Goal: Task Accomplishment & Management: Manage account settings

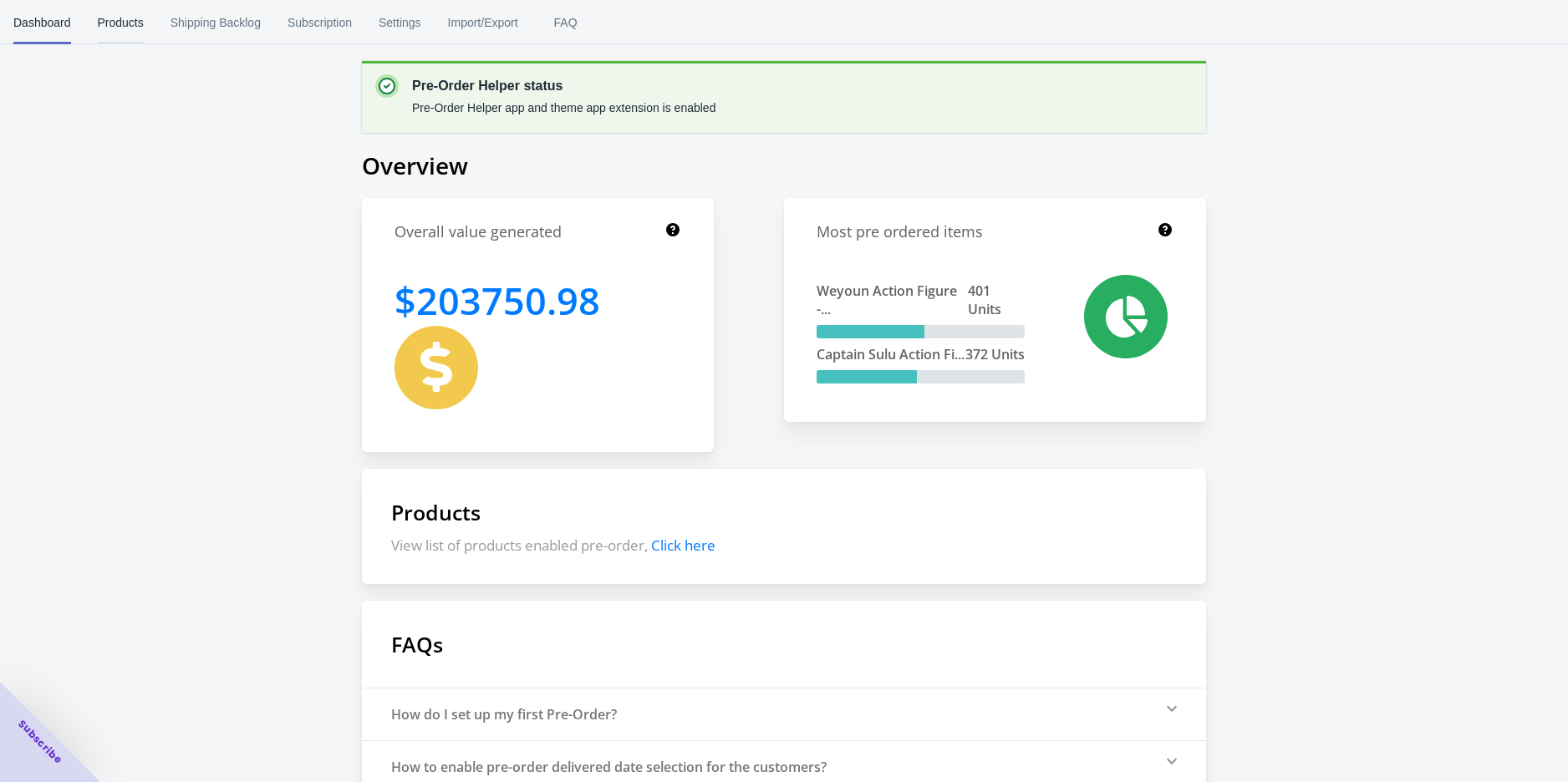
click at [127, 18] on span "Products" at bounding box center [121, 22] width 46 height 43
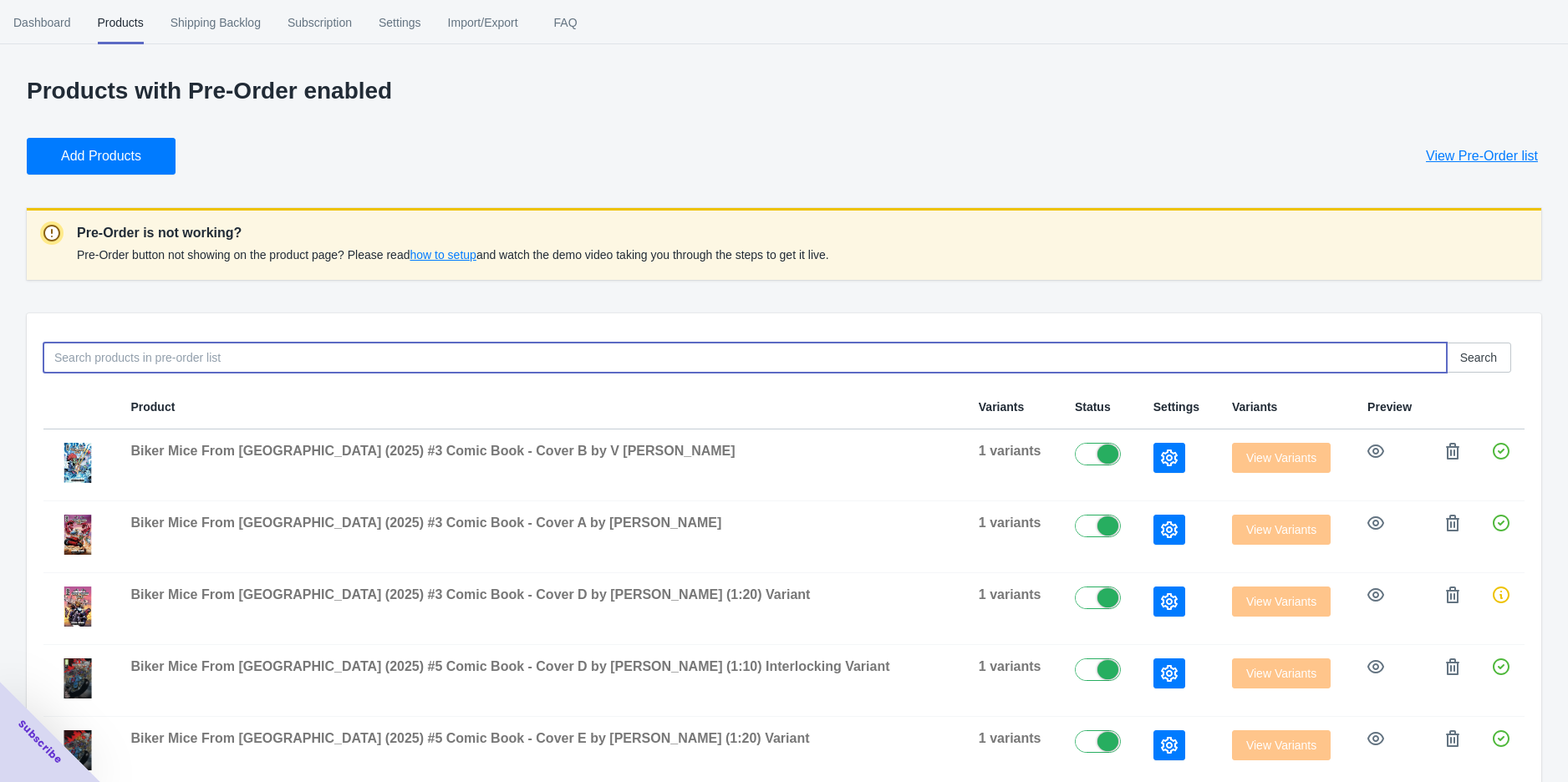
click at [176, 354] on input at bounding box center [745, 356] width 1403 height 30
type input "sectaurs"
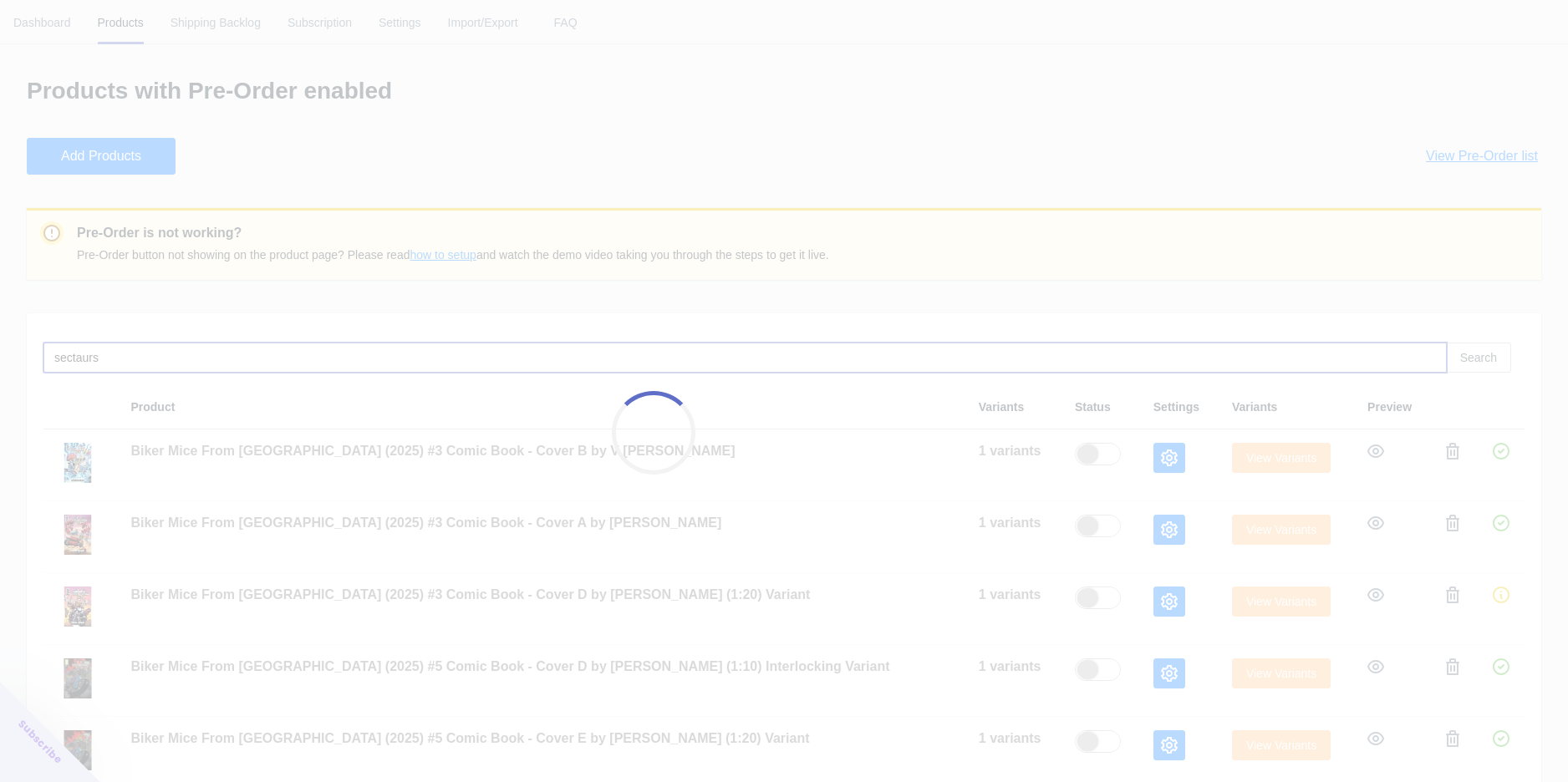
checkbox input "false"
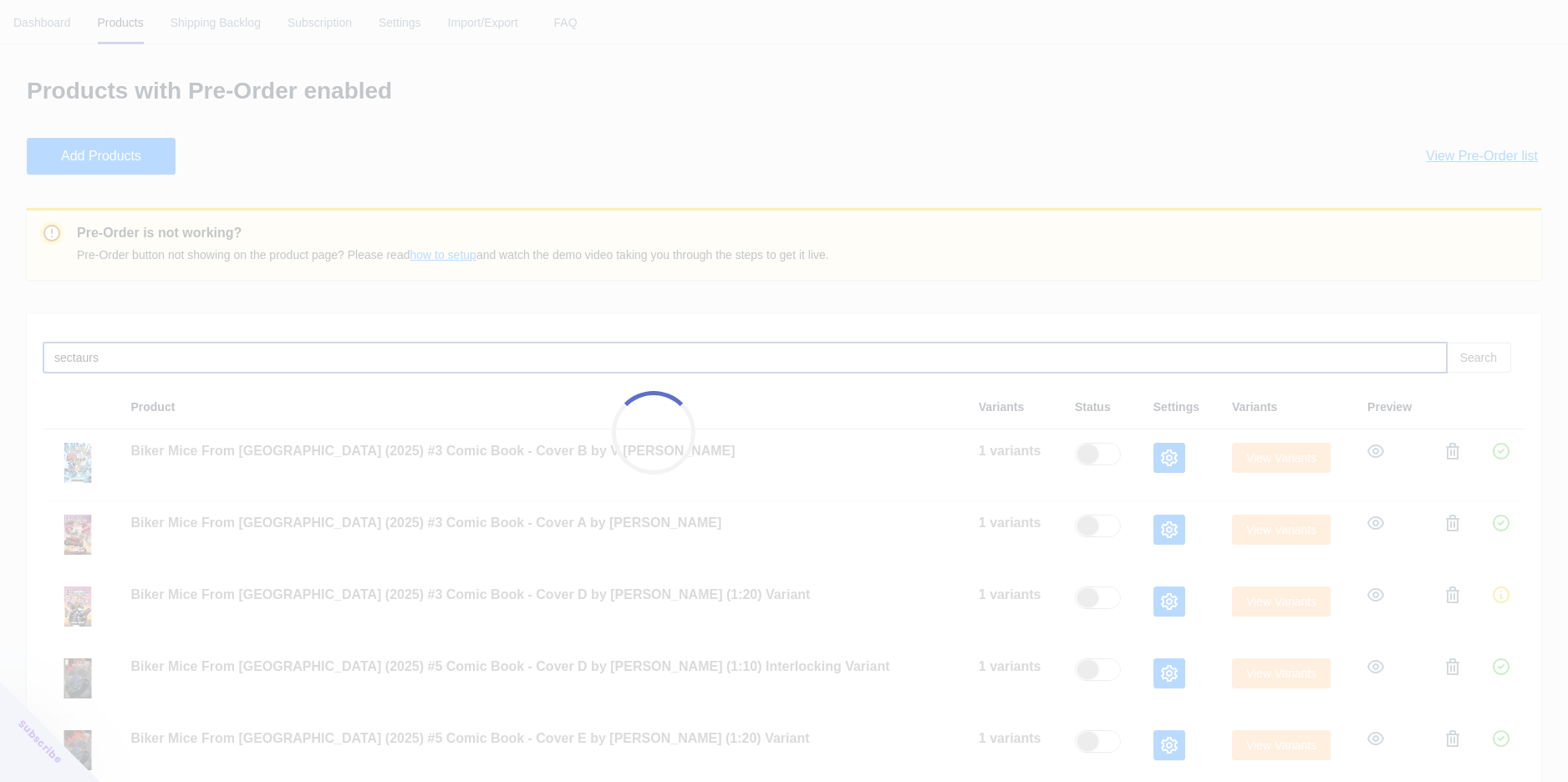
checkbox input "false"
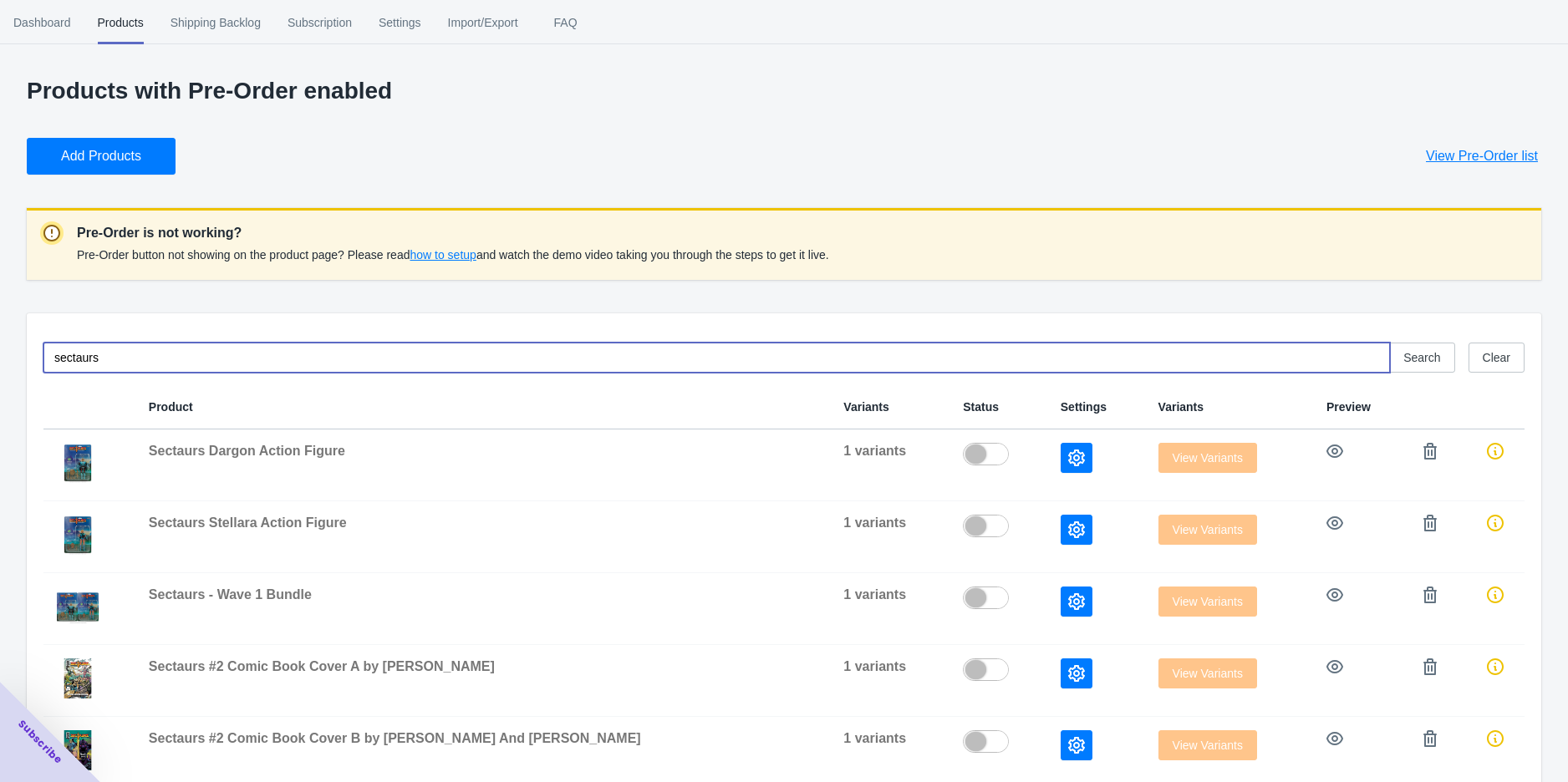
type input "sectaurs"
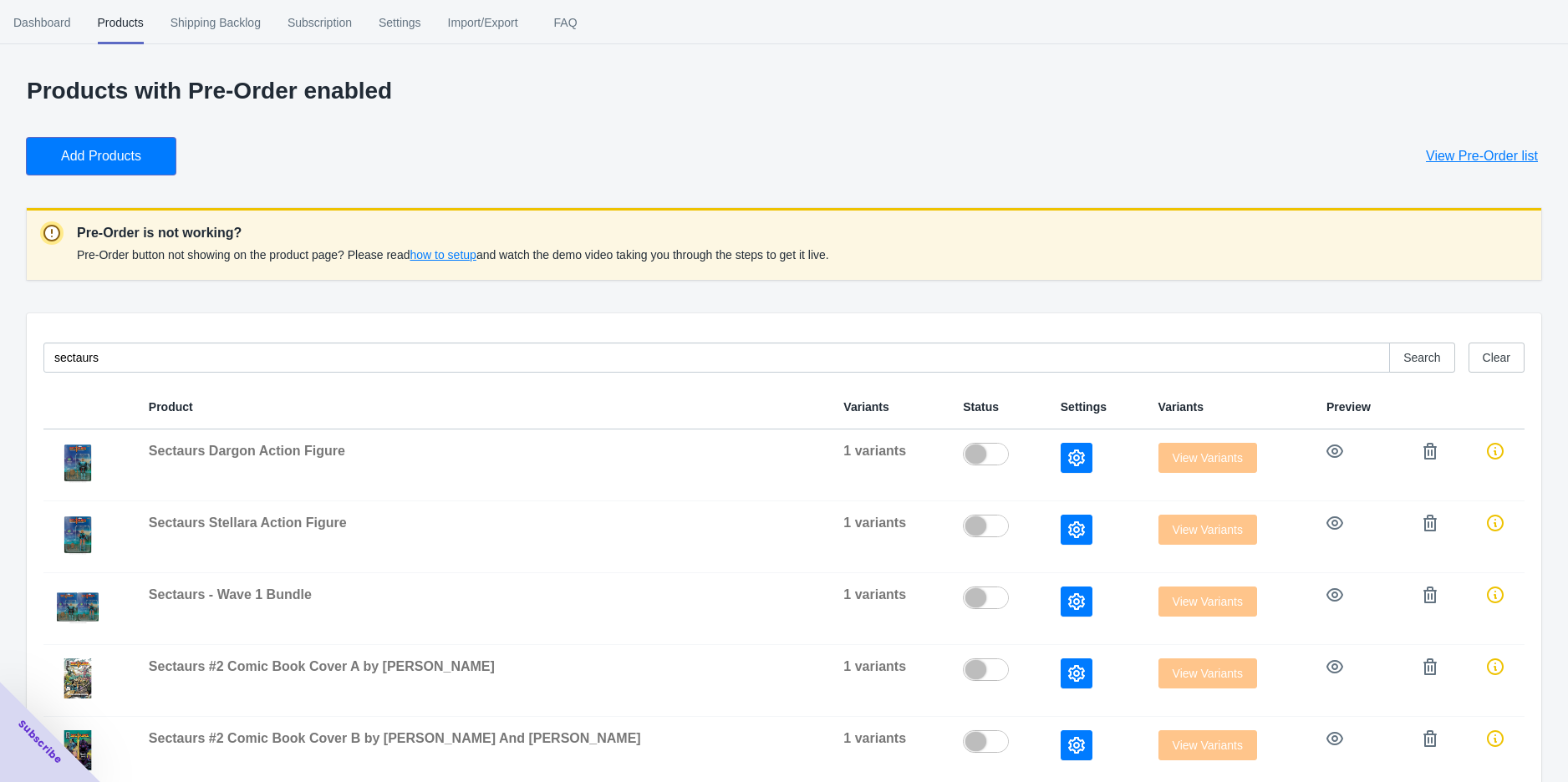
click at [102, 164] on span "Add Products" at bounding box center [102, 155] width 81 height 16
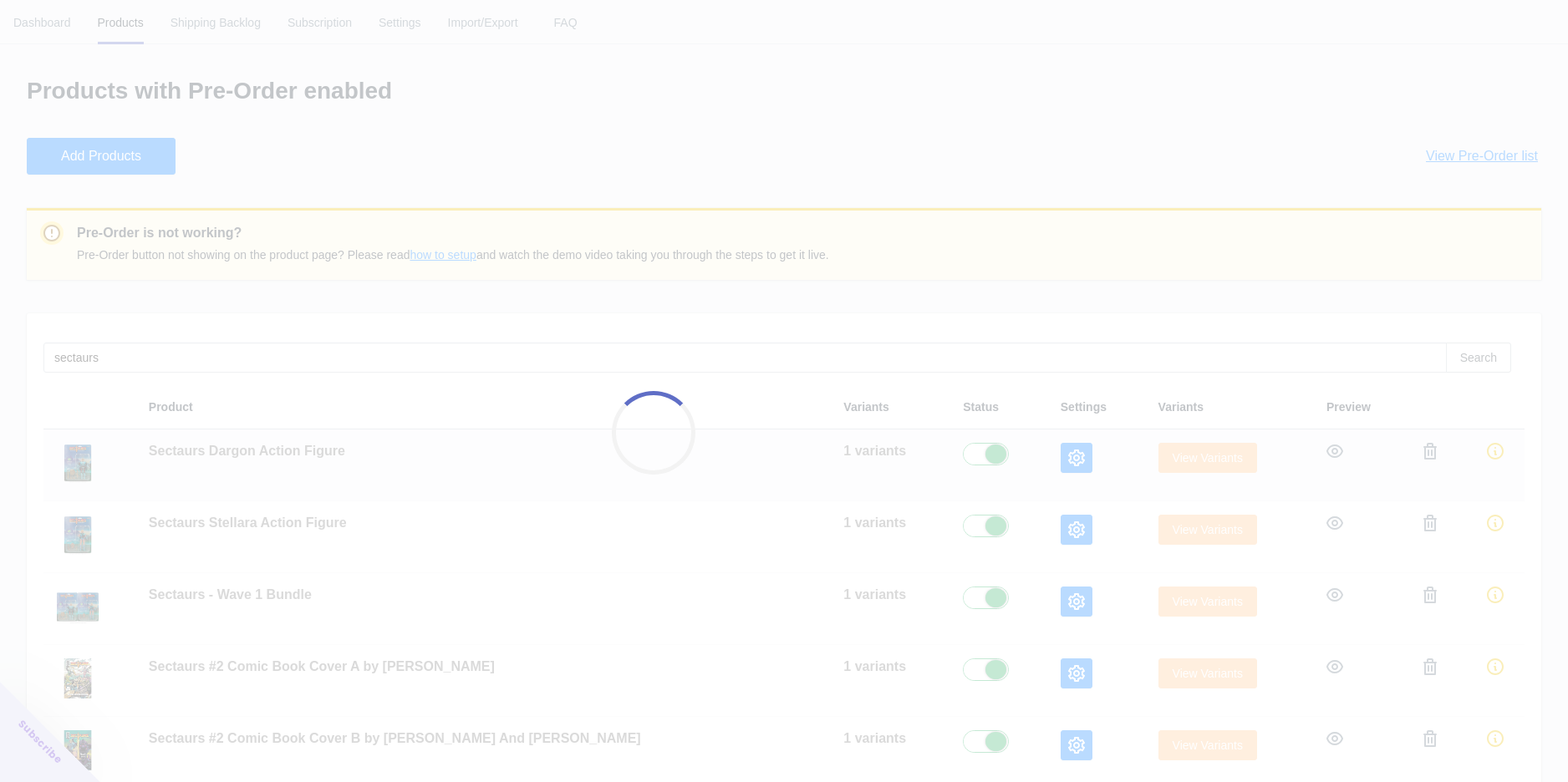
checkbox input "true"
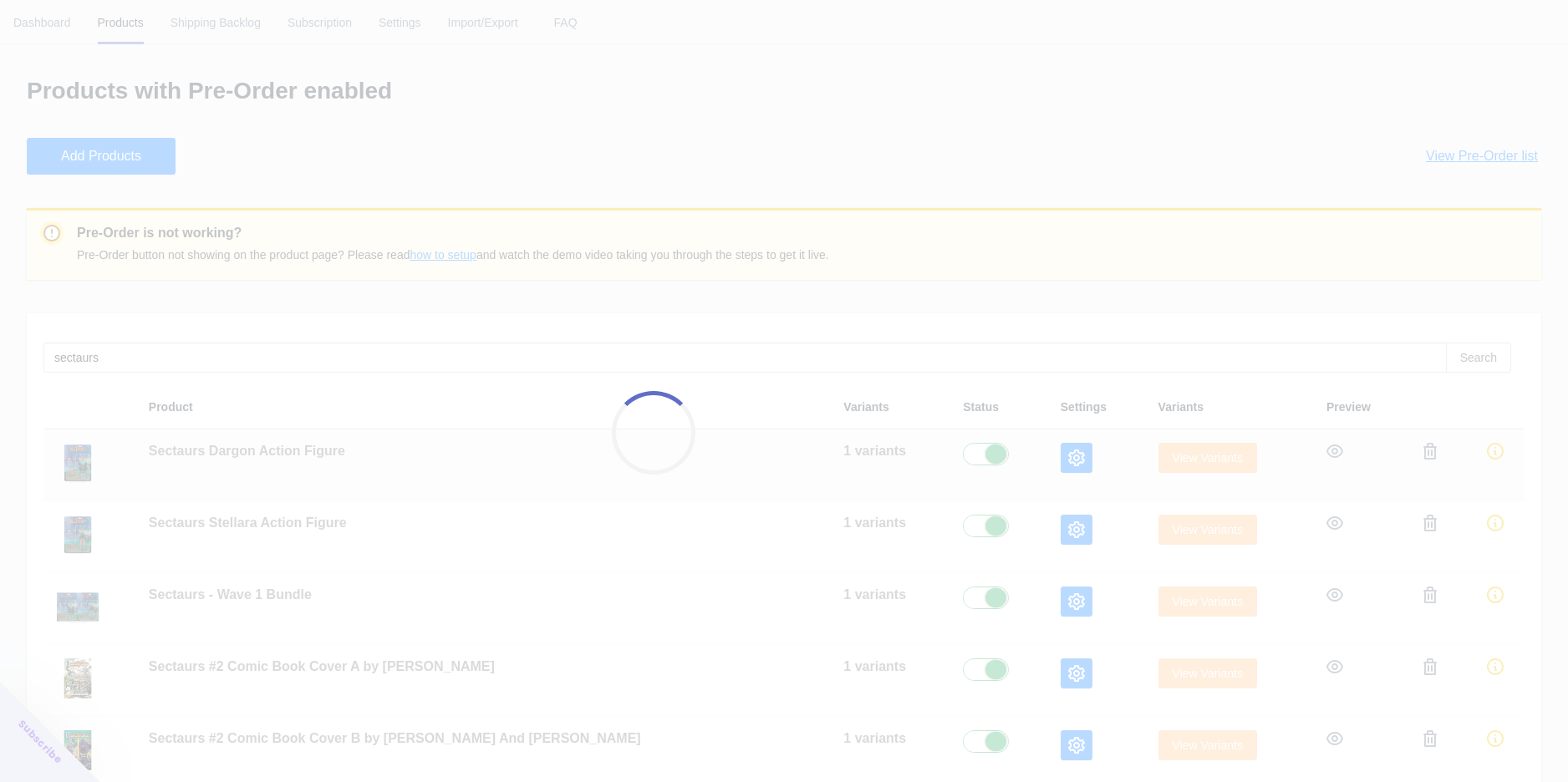
checkbox input "true"
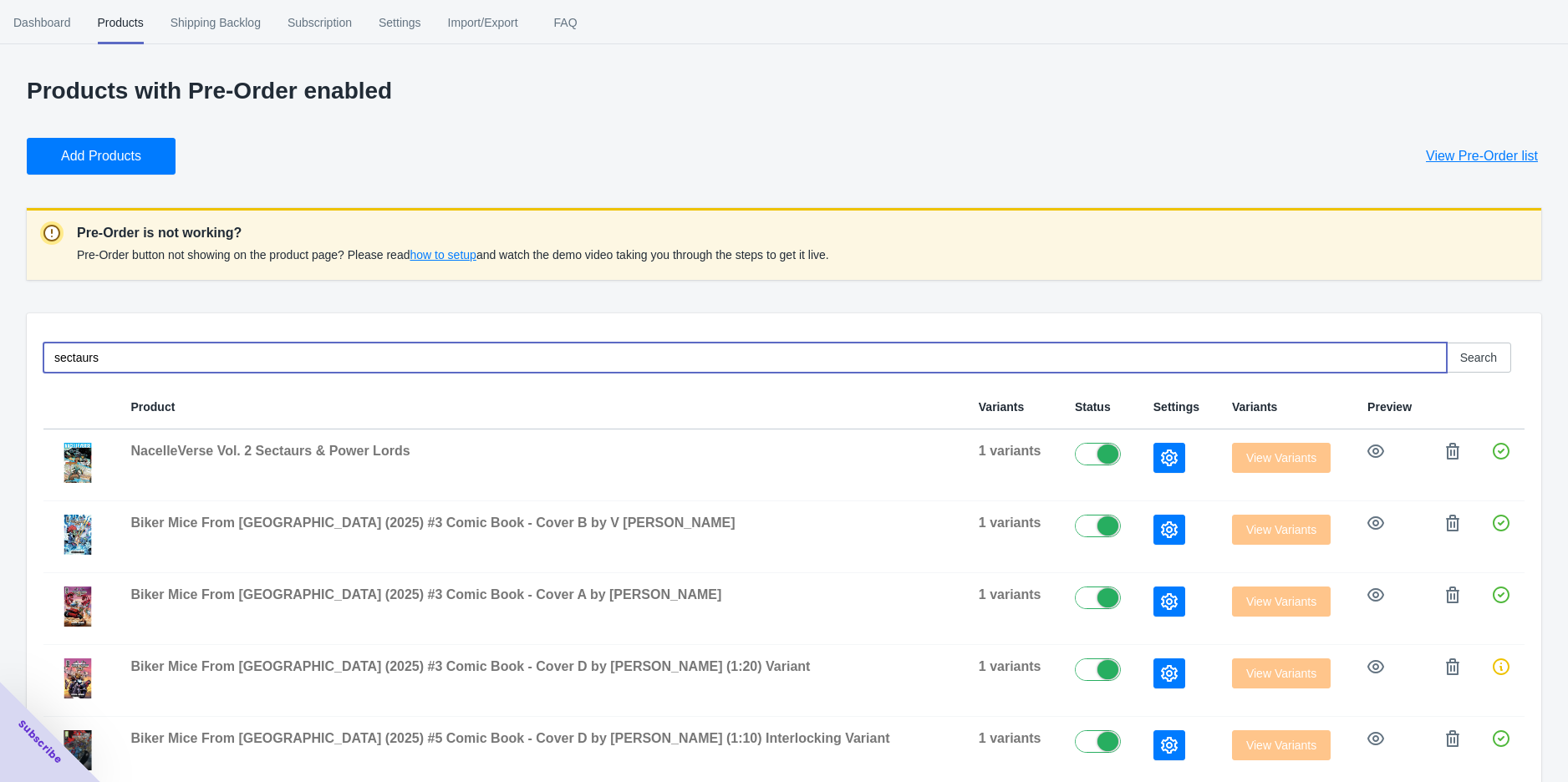
click at [90, 366] on input "sectaurs" at bounding box center [745, 356] width 1403 height 30
click at [117, 166] on button "Add Products" at bounding box center [101, 156] width 149 height 36
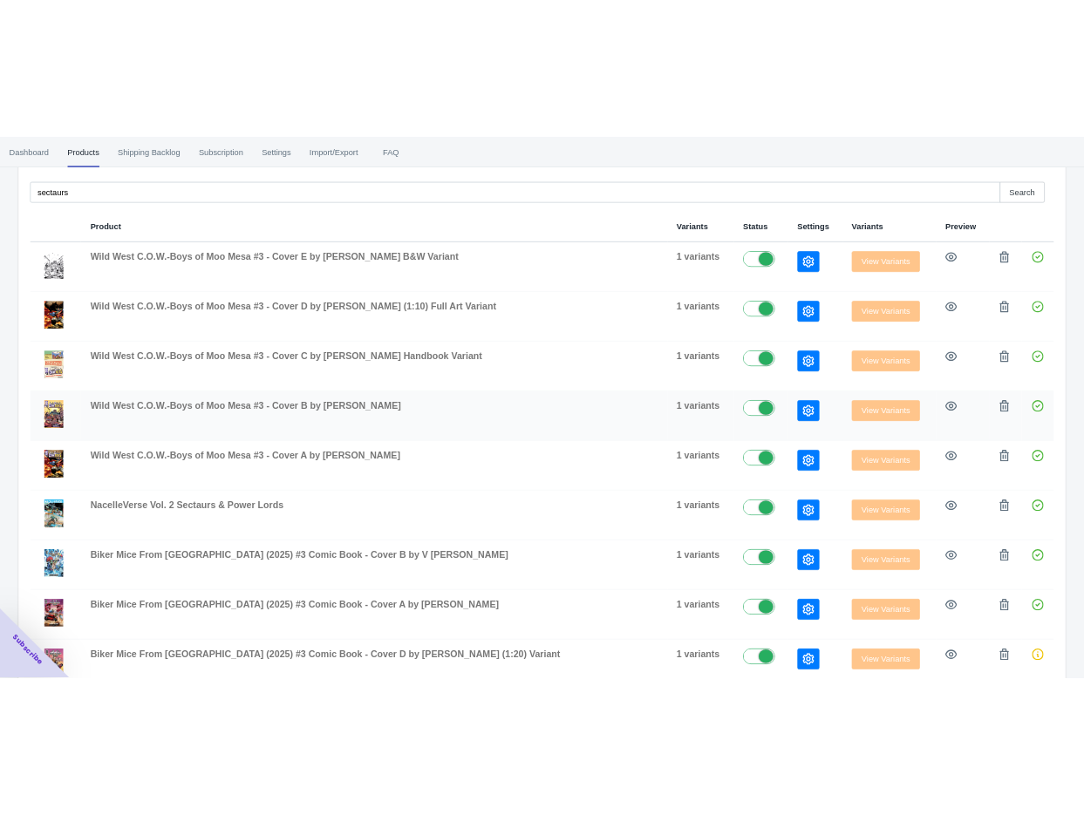
scroll to position [290, 0]
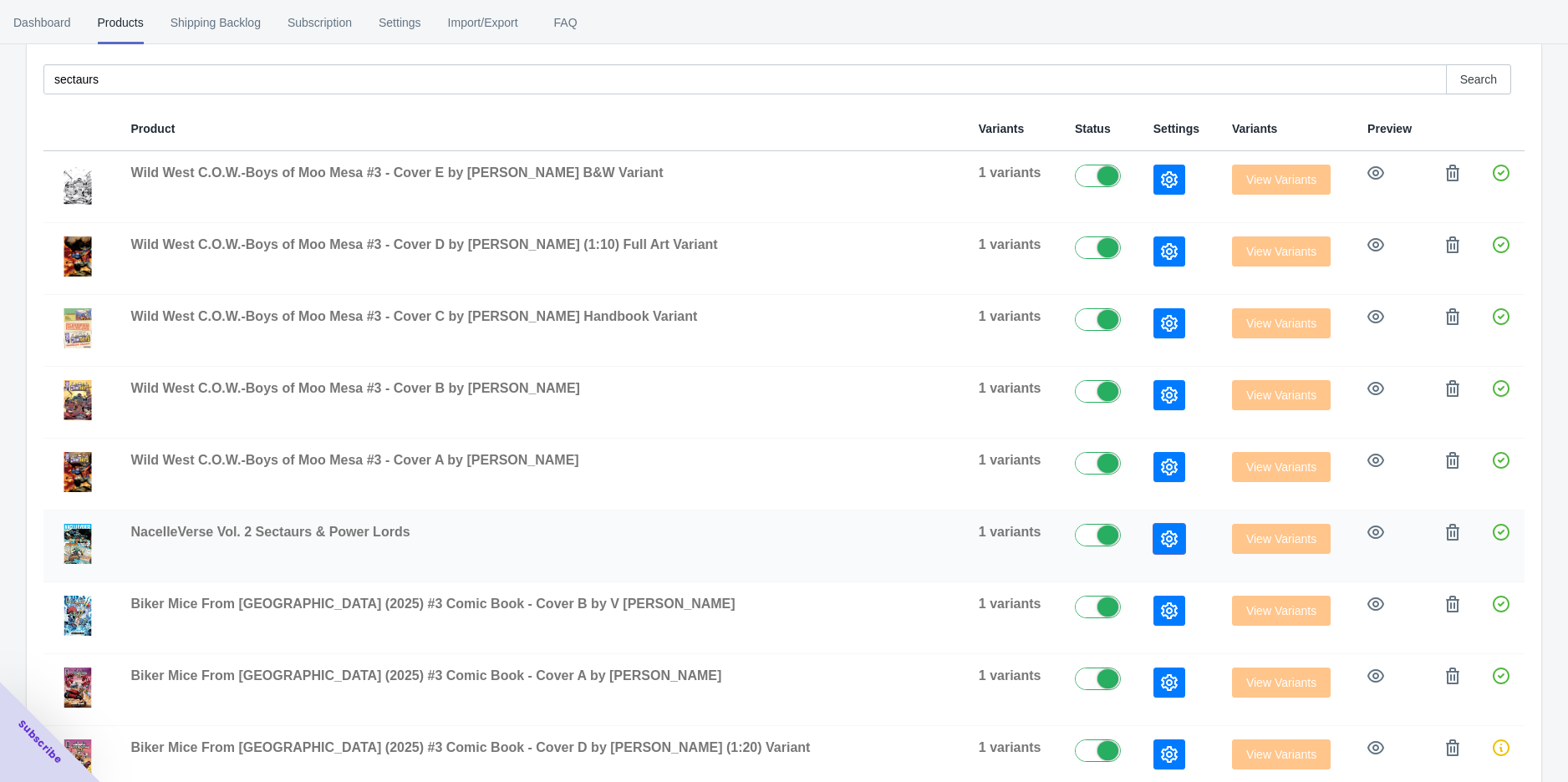
click at [1161, 531] on icon "button" at bounding box center [1168, 539] width 16 height 16
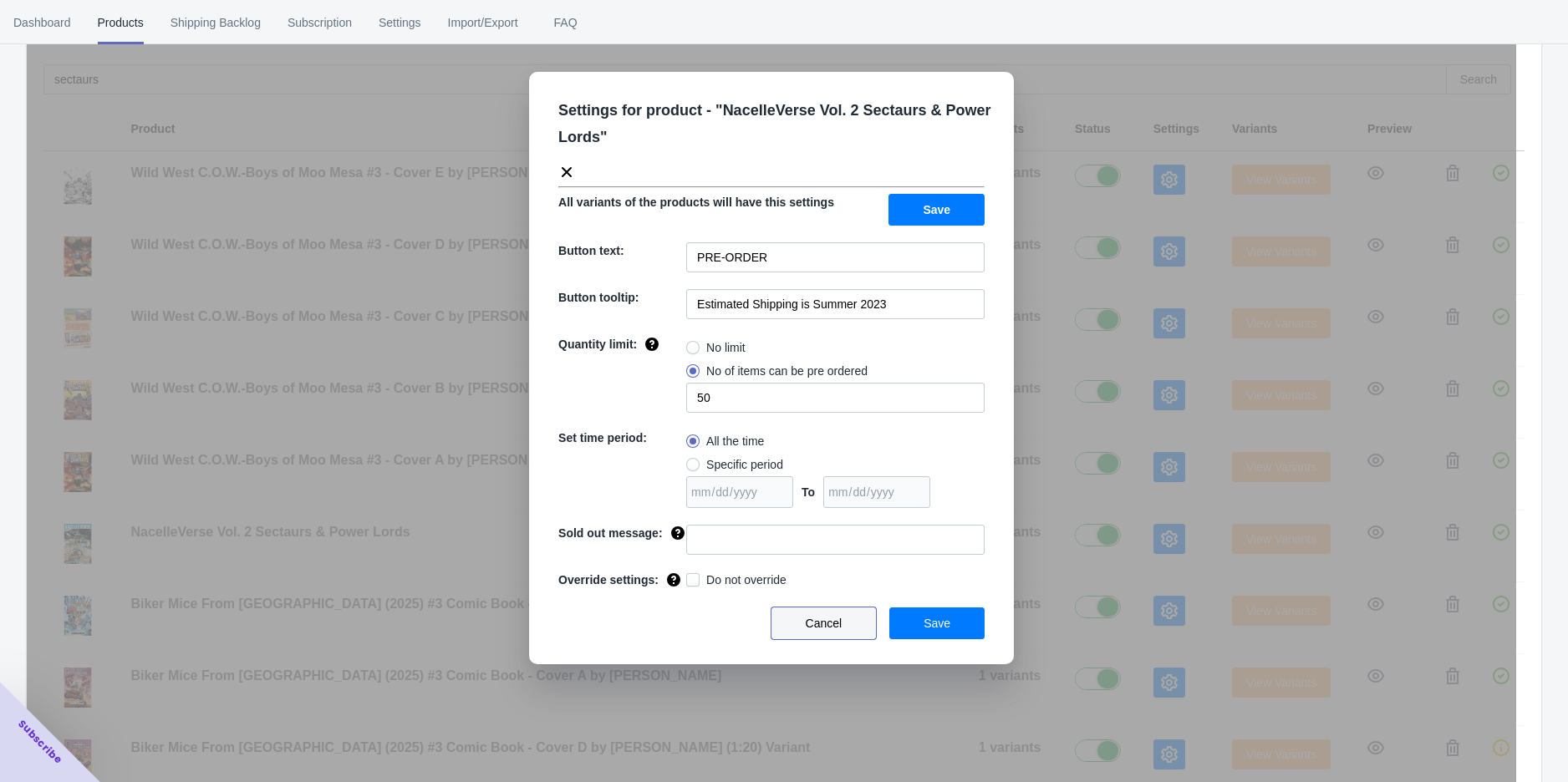
click at [839, 632] on button "Cancel" at bounding box center [824, 623] width 105 height 32
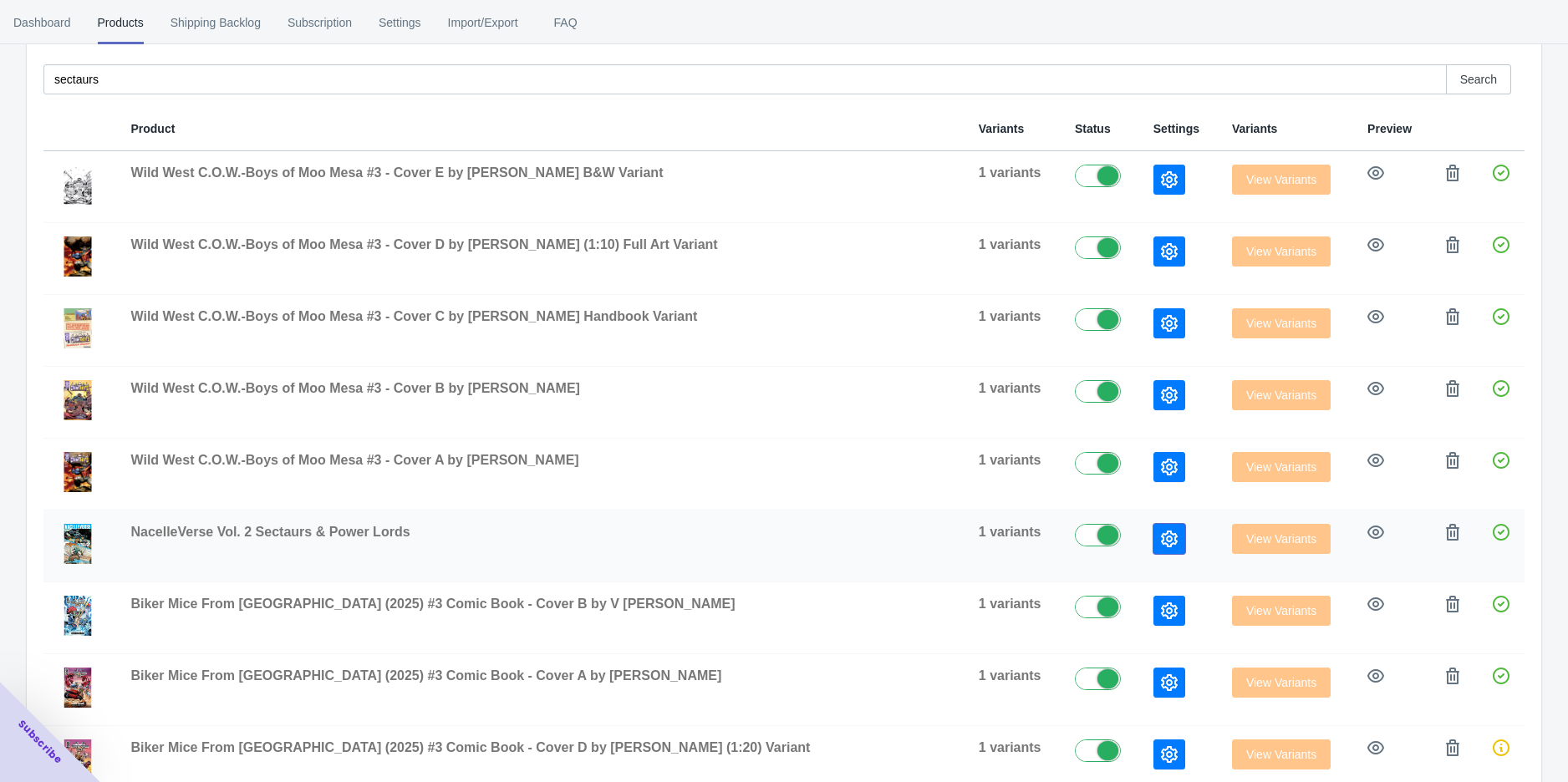
click at [1161, 539] on icon "button" at bounding box center [1168, 539] width 16 height 16
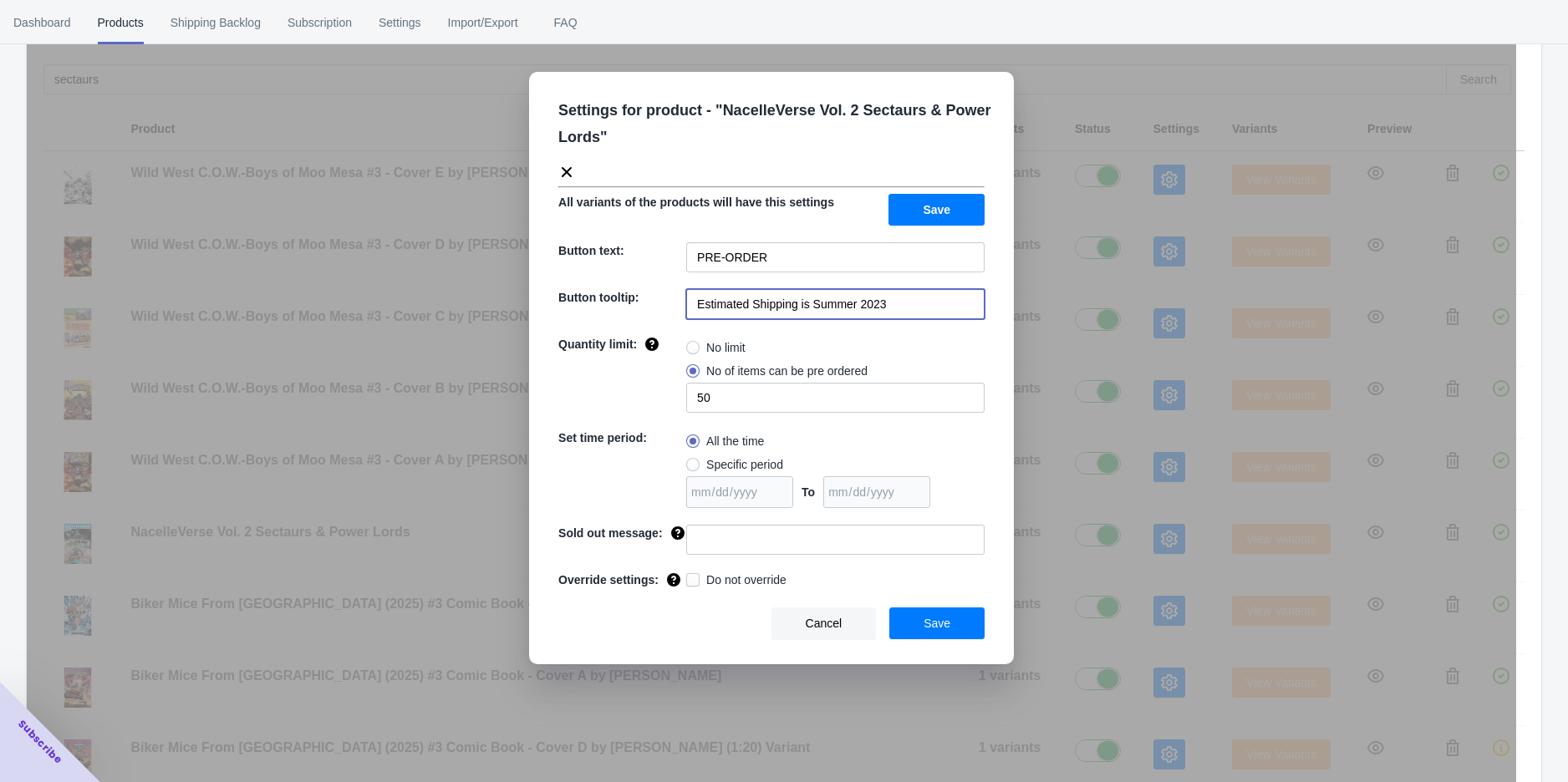
click at [894, 310] on input "Estimated Shipping is Summer 2023" at bounding box center [835, 304] width 298 height 30
drag, startPoint x: 899, startPoint y: 300, endPoint x: 813, endPoint y: 298, distance: 86.0
click at [813, 298] on input "Estimated Shipping is Summer 2023" at bounding box center [835, 304] width 298 height 30
type input "Estimated Shipping is [DATE]"
click at [932, 212] on span "Save" at bounding box center [936, 210] width 28 height 13
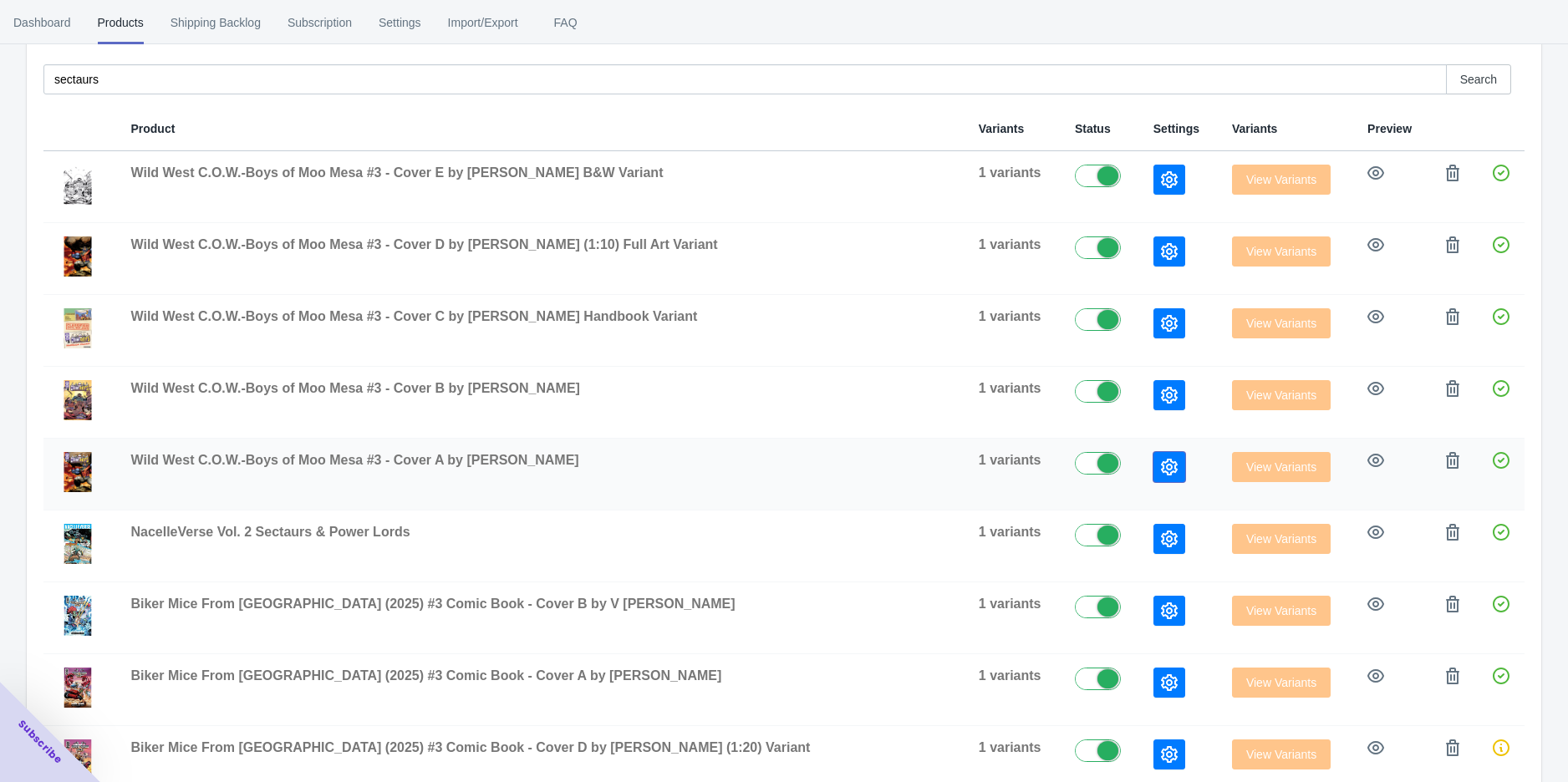
click at [1153, 470] on button "button" at bounding box center [1168, 467] width 32 height 30
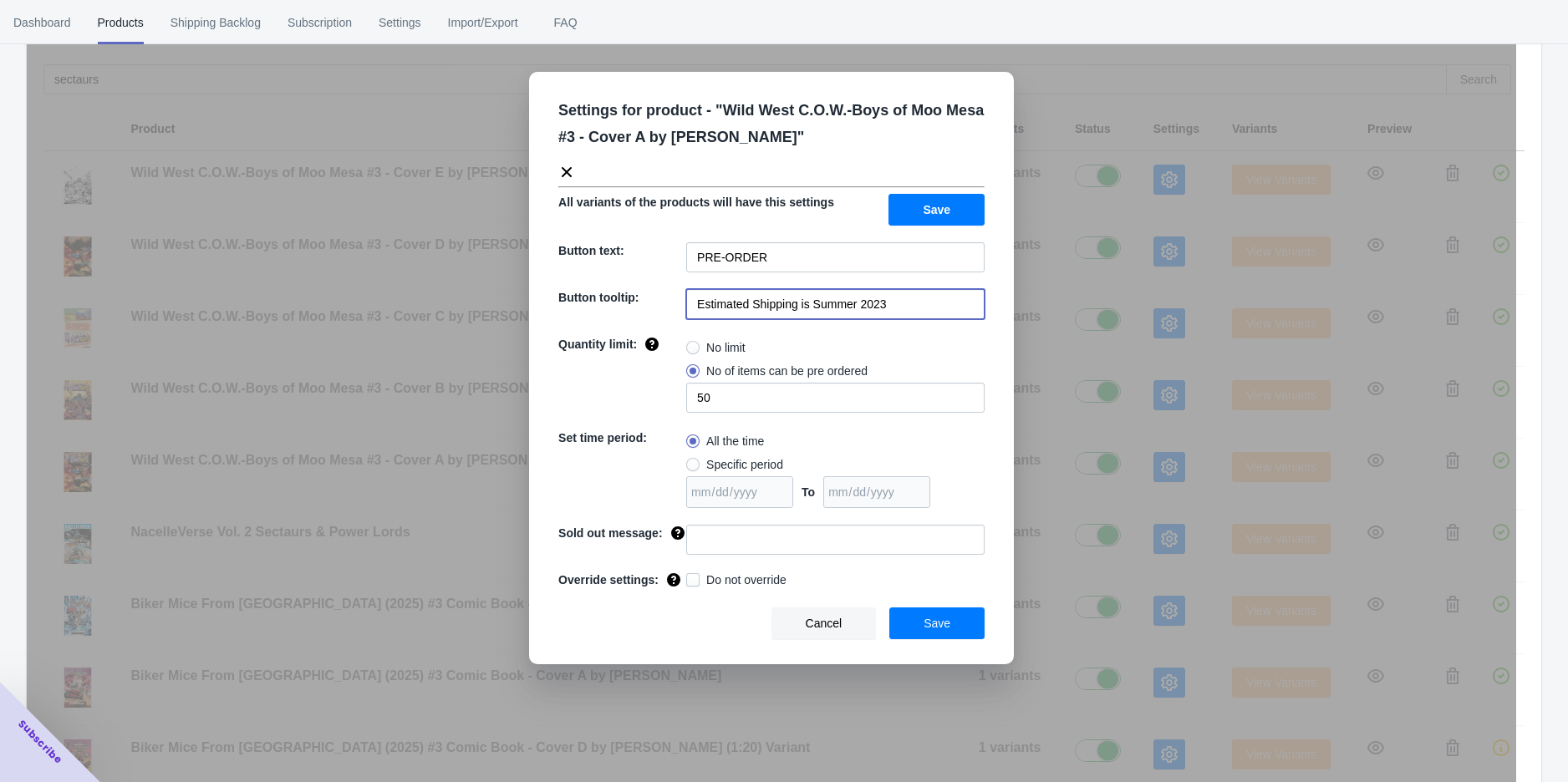
click at [904, 305] on input "Estimated Shipping is Summer 2023" at bounding box center [835, 304] width 298 height 30
click at [911, 305] on input "Estimated Shipping is Summer 2023" at bounding box center [835, 304] width 298 height 30
drag, startPoint x: 915, startPoint y: 306, endPoint x: 814, endPoint y: 308, distance: 101.0
click at [814, 308] on input "Estimated Shipping is Summer 2023" at bounding box center [835, 304] width 298 height 30
click at [881, 308] on input "Estimated Shipping is [DATE]" at bounding box center [835, 304] width 298 height 30
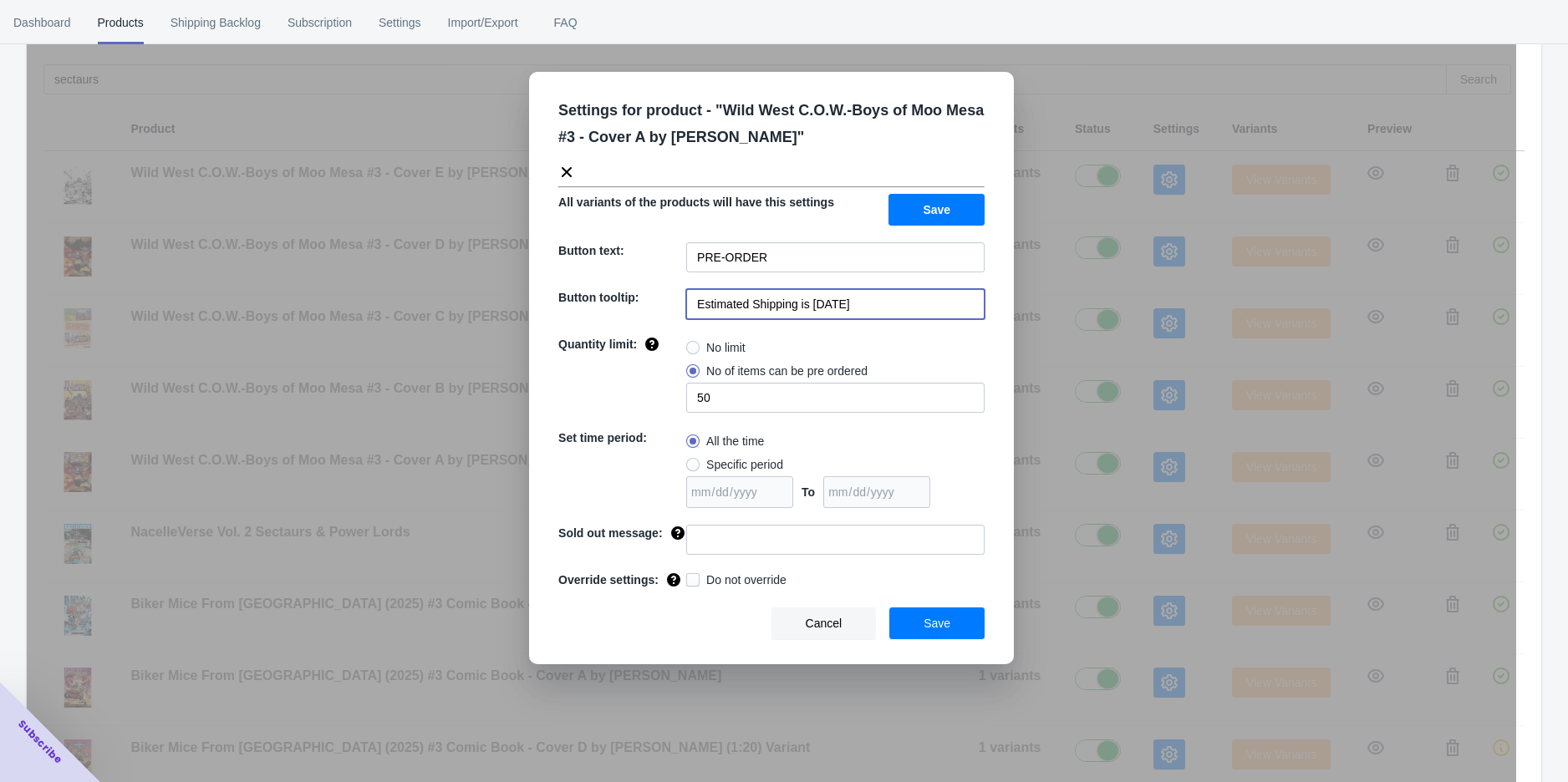
type input "Estimated Shipping is [DATE]"
click at [940, 613] on button "Save" at bounding box center [936, 623] width 95 height 32
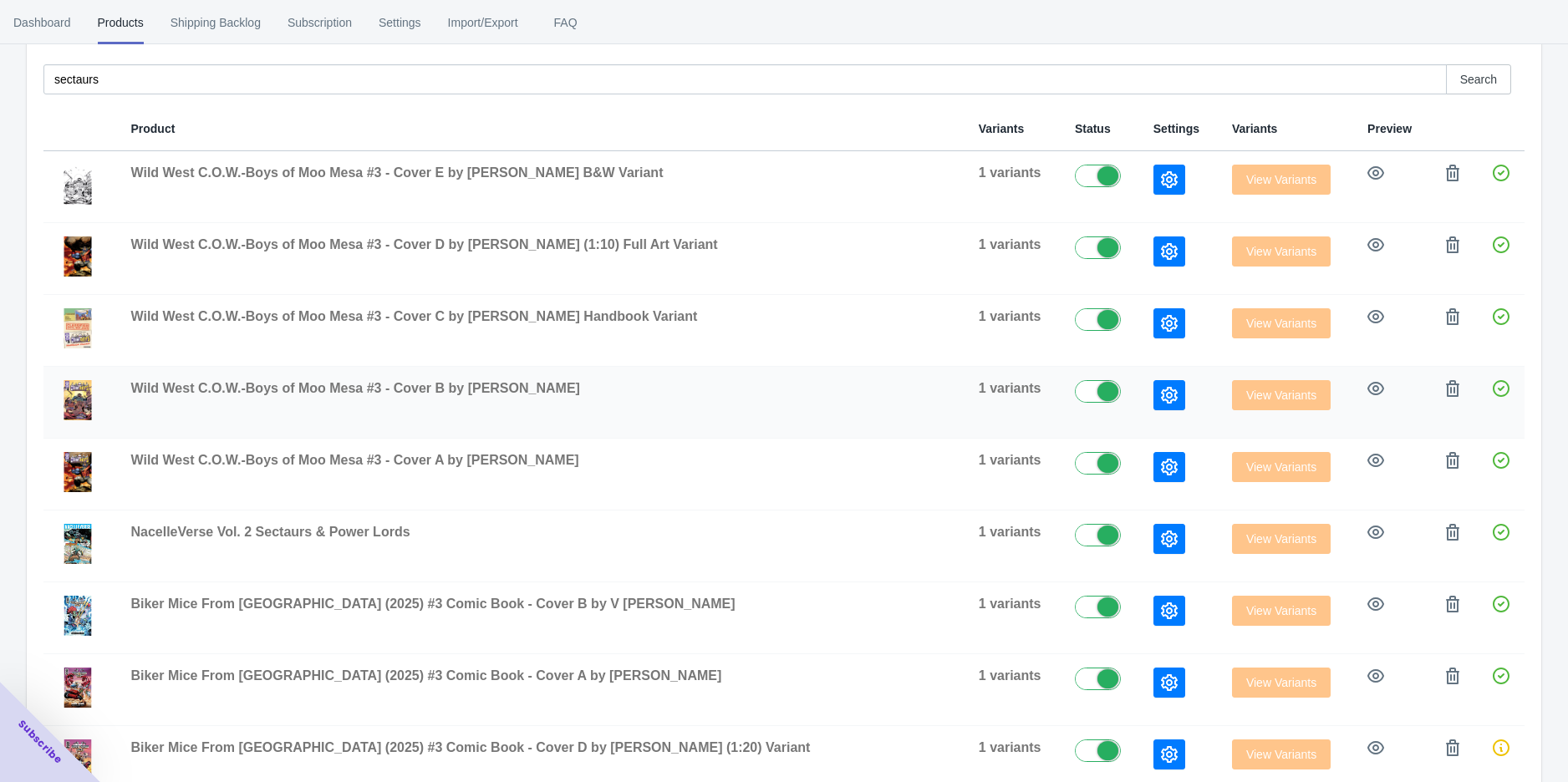
click at [1140, 393] on td at bounding box center [1179, 402] width 79 height 72
click at [1161, 392] on icon "button" at bounding box center [1168, 395] width 16 height 16
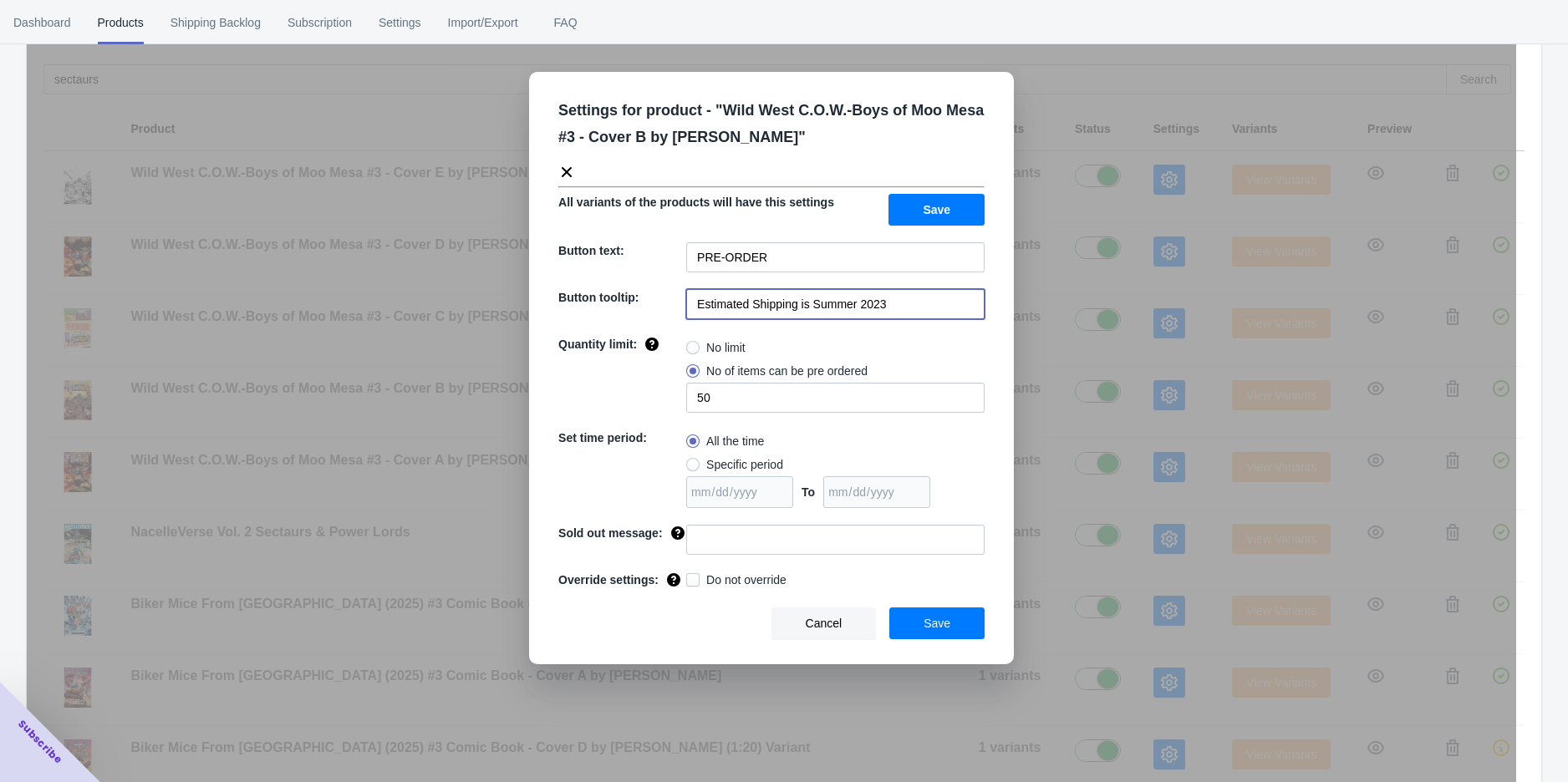
click at [879, 310] on input "Estimated Shipping is Summer 2023" at bounding box center [835, 304] width 298 height 30
click at [880, 310] on input "Estimated Shipping is Summer 2023" at bounding box center [835, 304] width 298 height 30
paste input "[DATE]"
type input "Estimated Shipping is [DATE]"
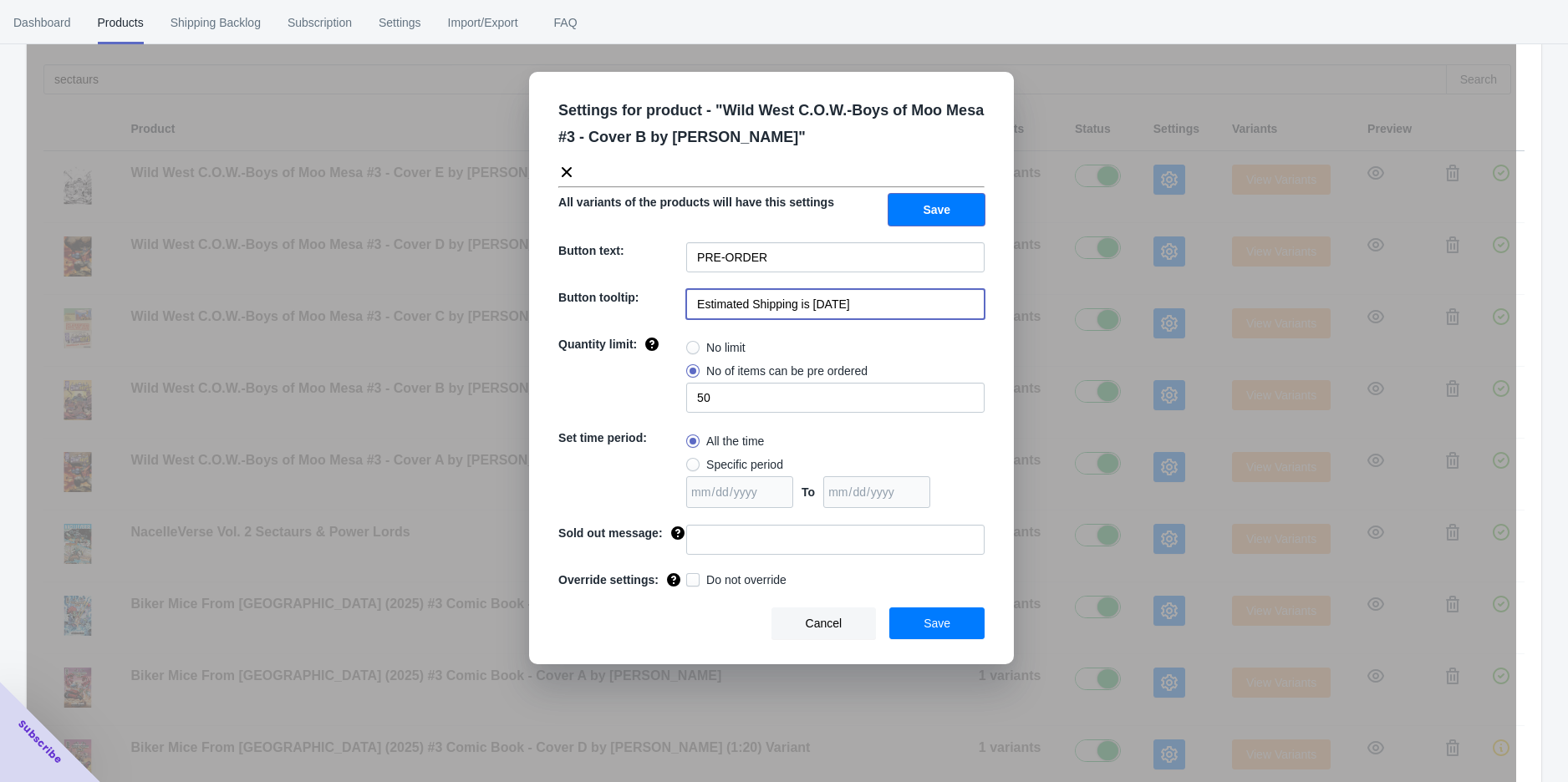
click at [941, 203] on span "Save" at bounding box center [936, 210] width 28 height 13
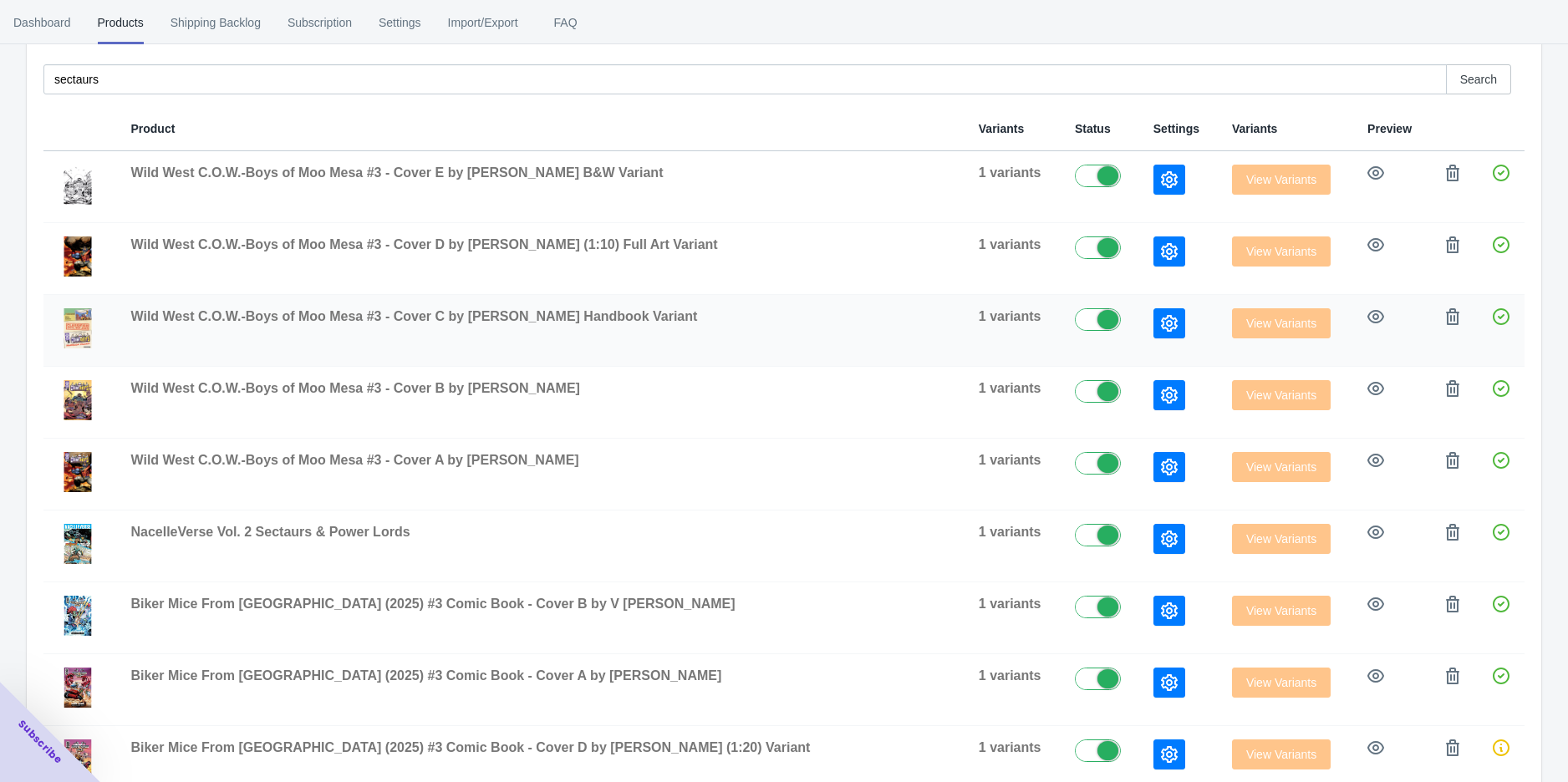
click at [1161, 324] on icon "button" at bounding box center [1168, 323] width 16 height 16
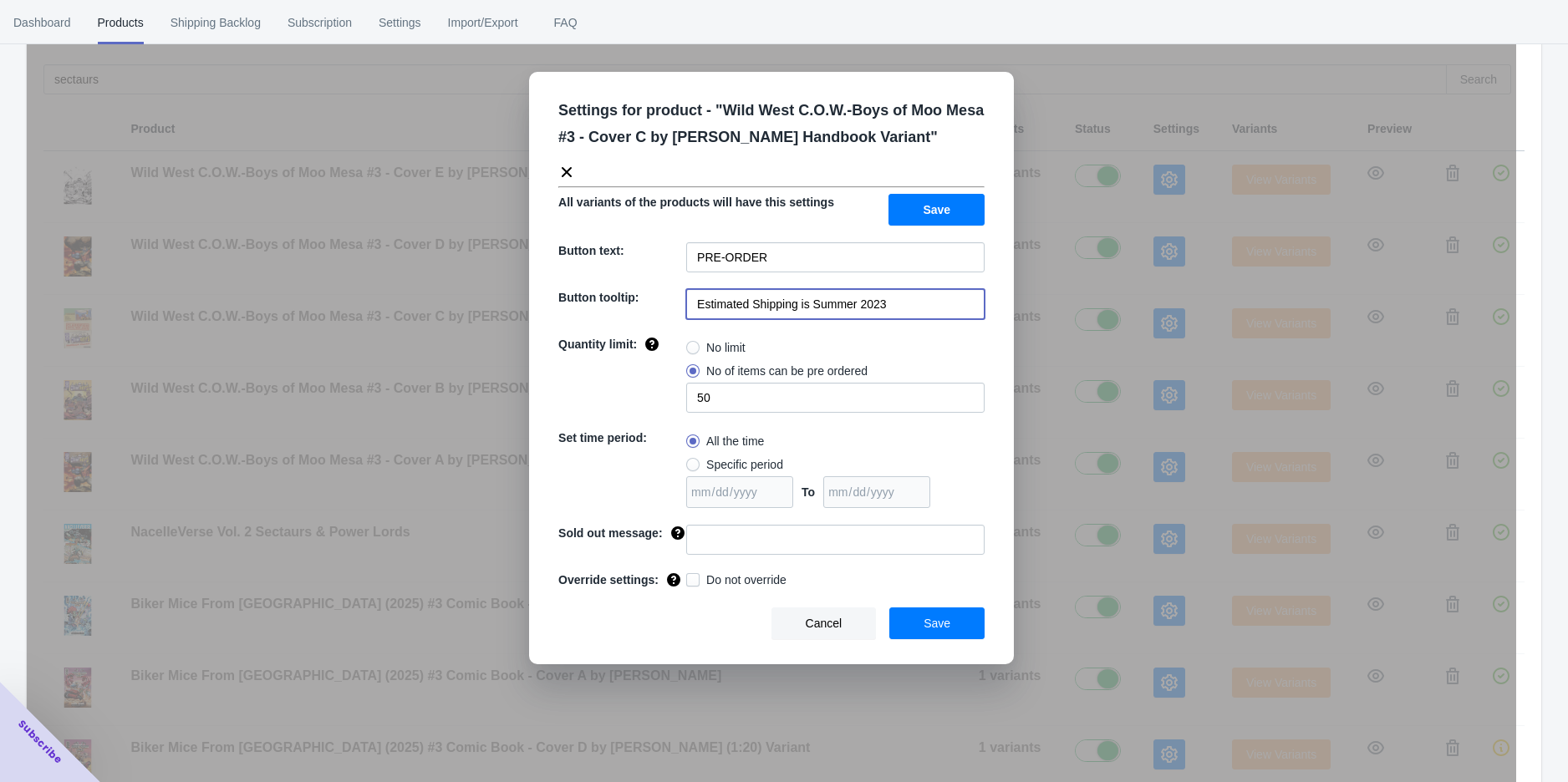
click at [892, 306] on input "Estimated Shipping is Summer 2023" at bounding box center [835, 304] width 298 height 30
paste input "[DATE]"
type input "Estimated Shipping is [DATE]"
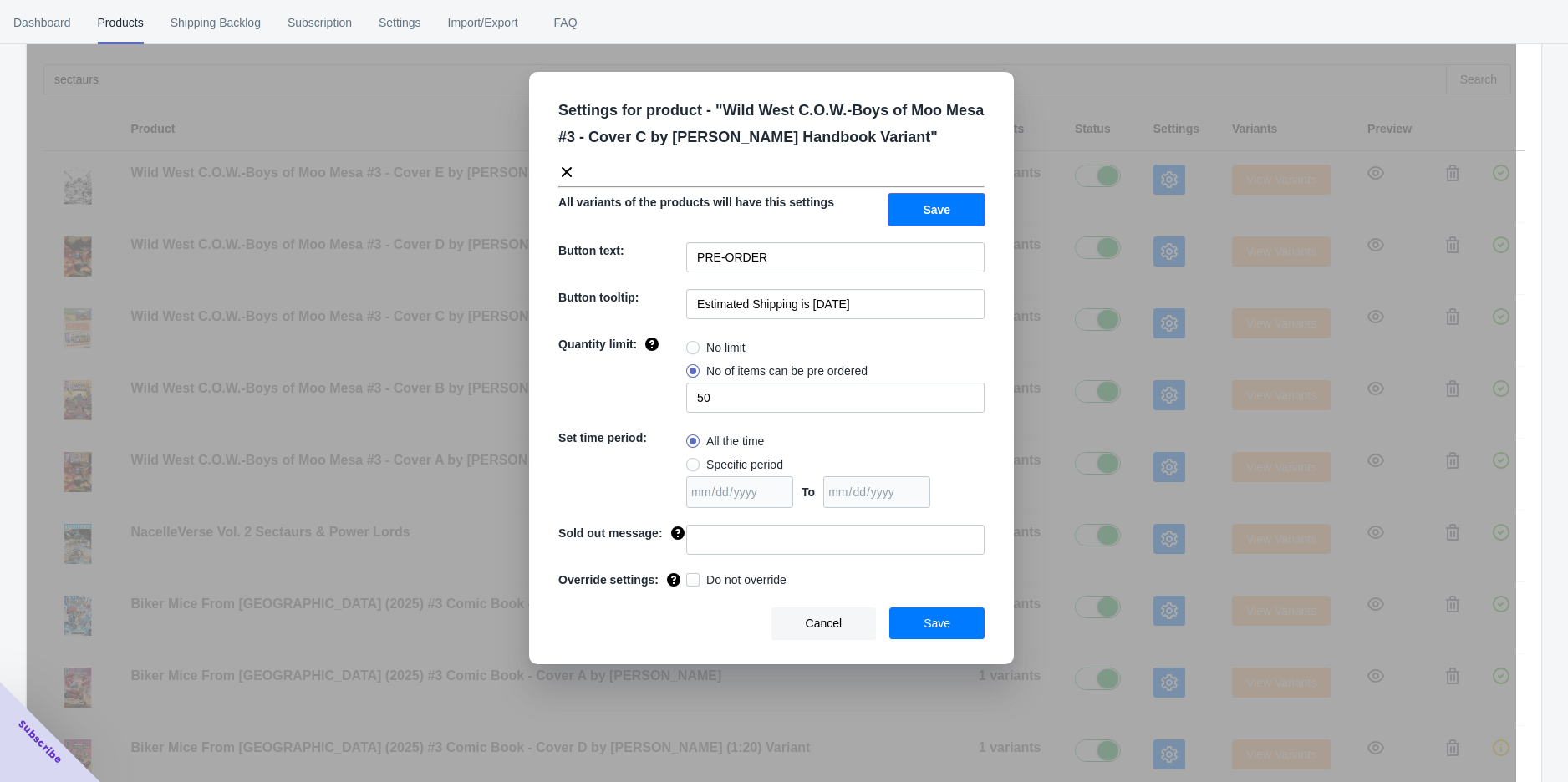
click at [968, 213] on button "Save" at bounding box center [936, 209] width 96 height 32
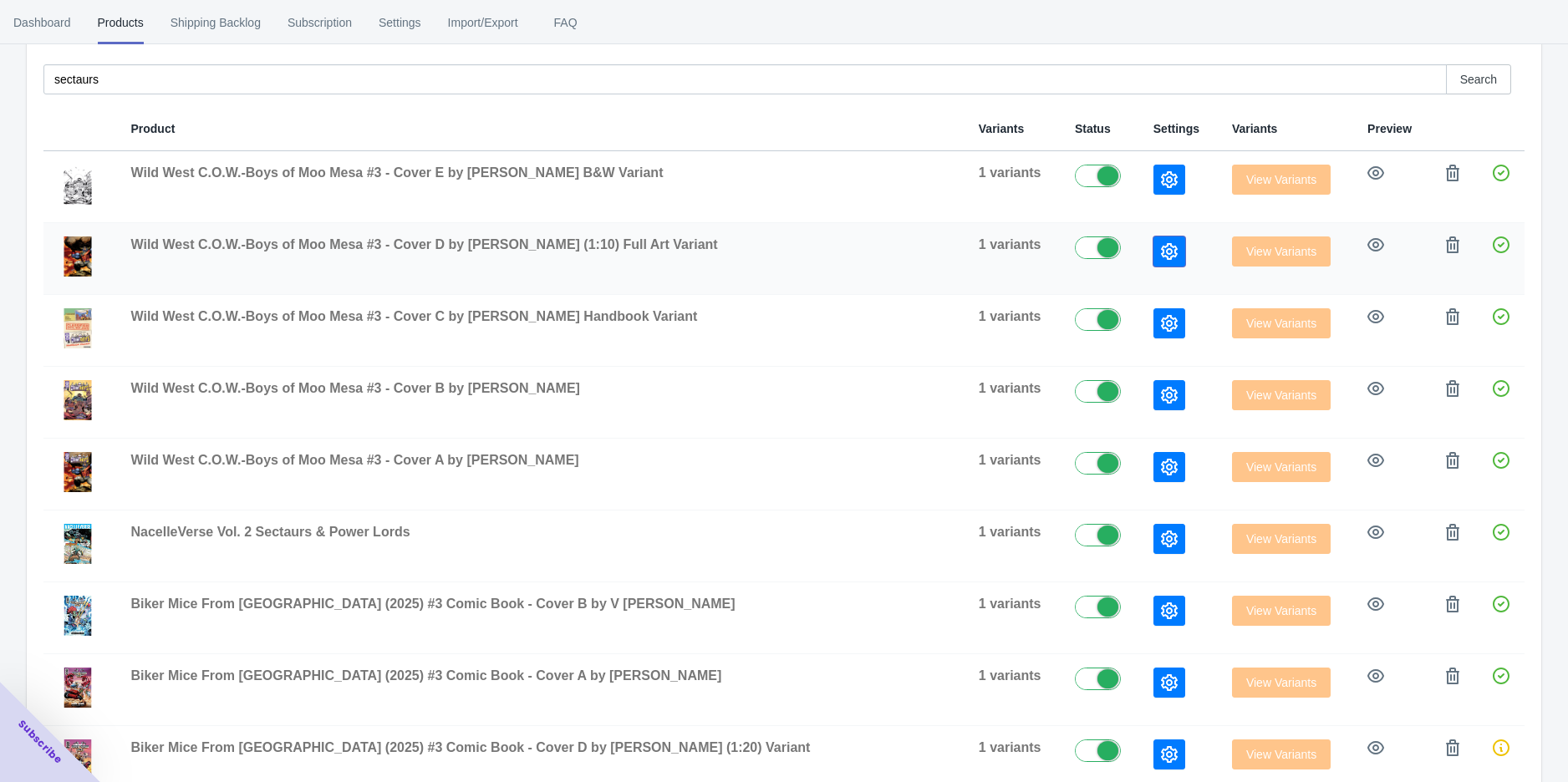
click at [1161, 255] on icon "button" at bounding box center [1168, 251] width 16 height 16
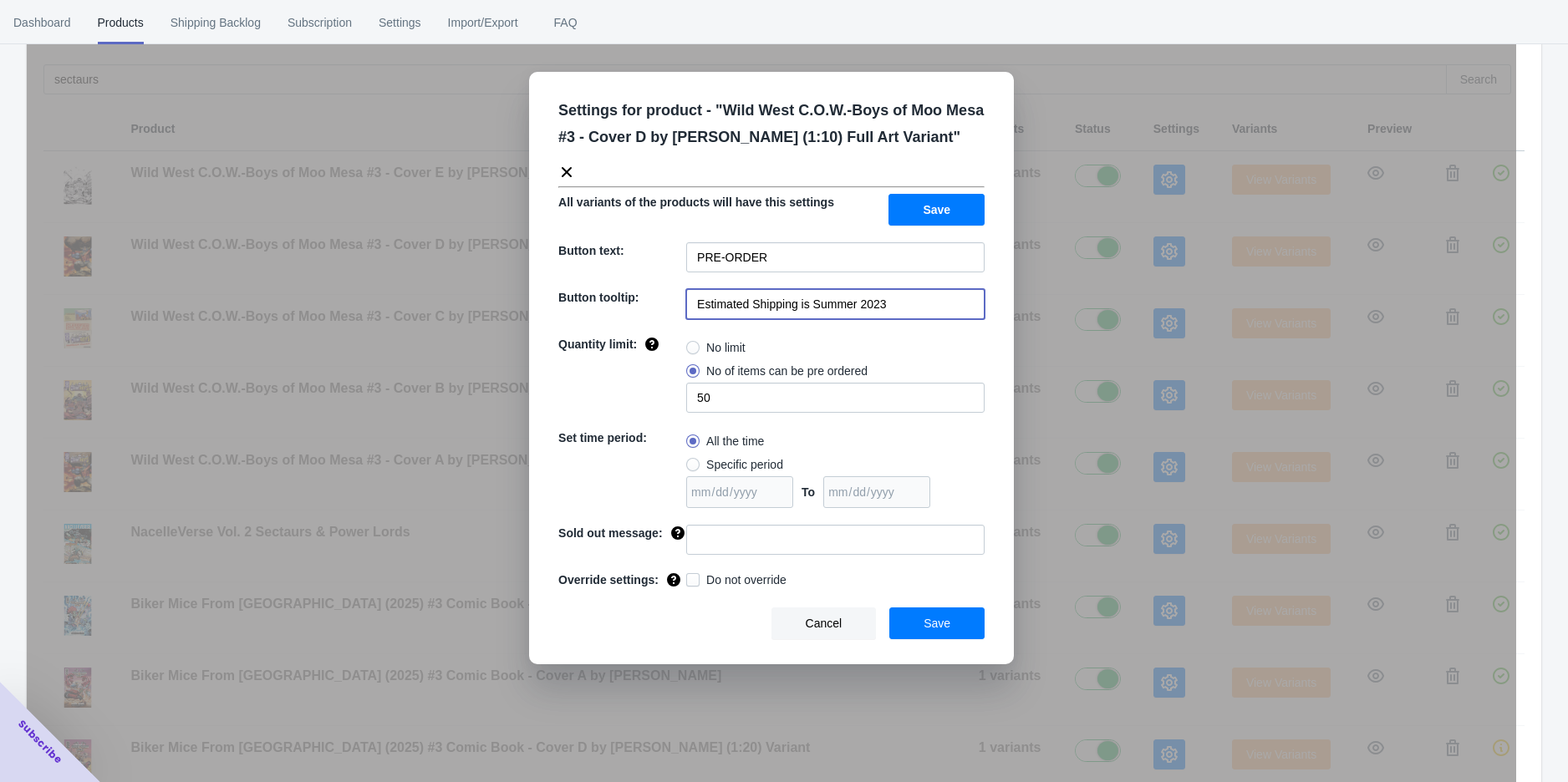
click at [896, 319] on input "Estimated Shipping is Summer 2023" at bounding box center [835, 304] width 298 height 30
paste input "[DATE]"
type input "Estimated Shipping is [DATE]"
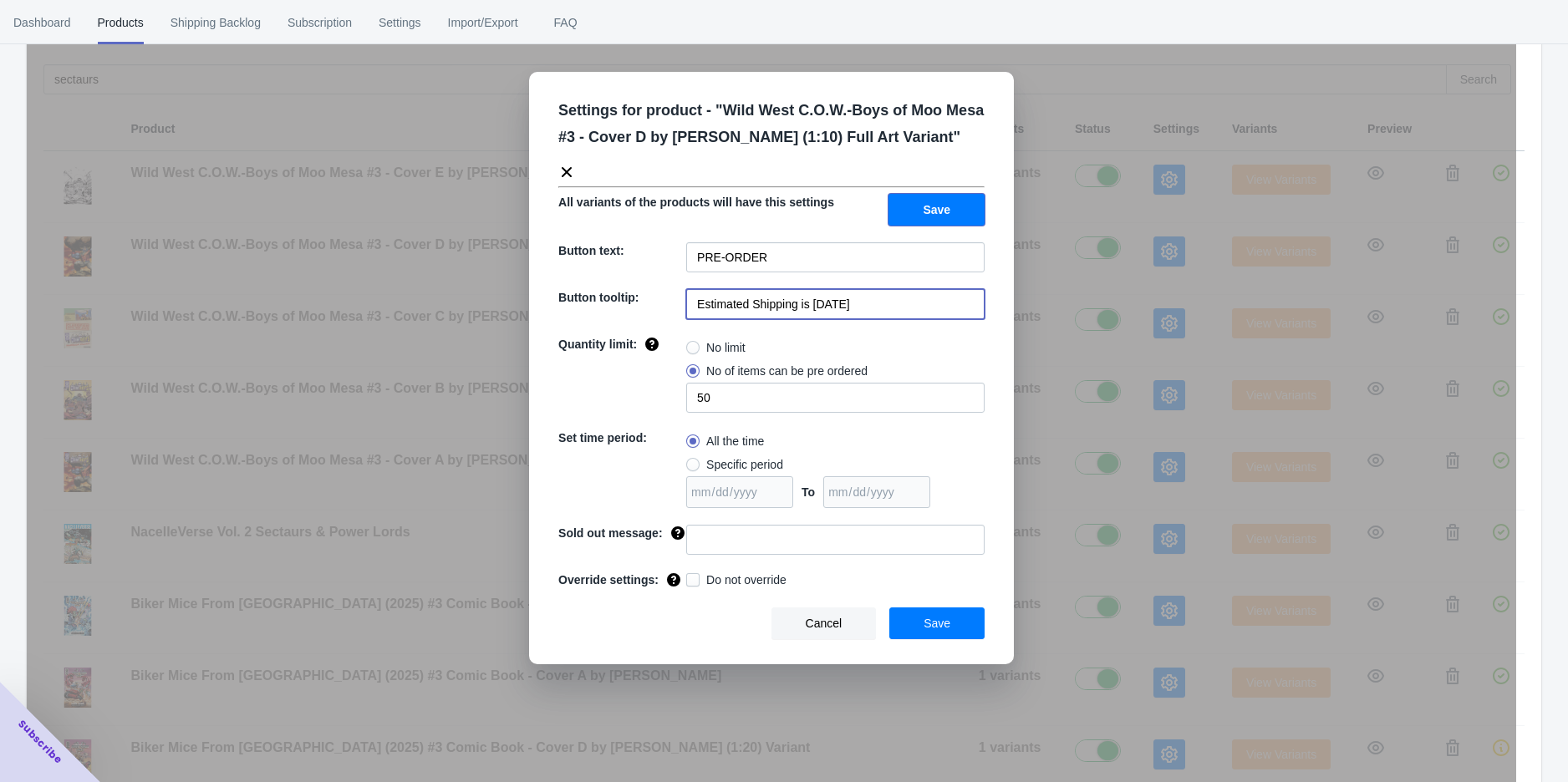
click at [925, 208] on span "Save" at bounding box center [936, 210] width 28 height 13
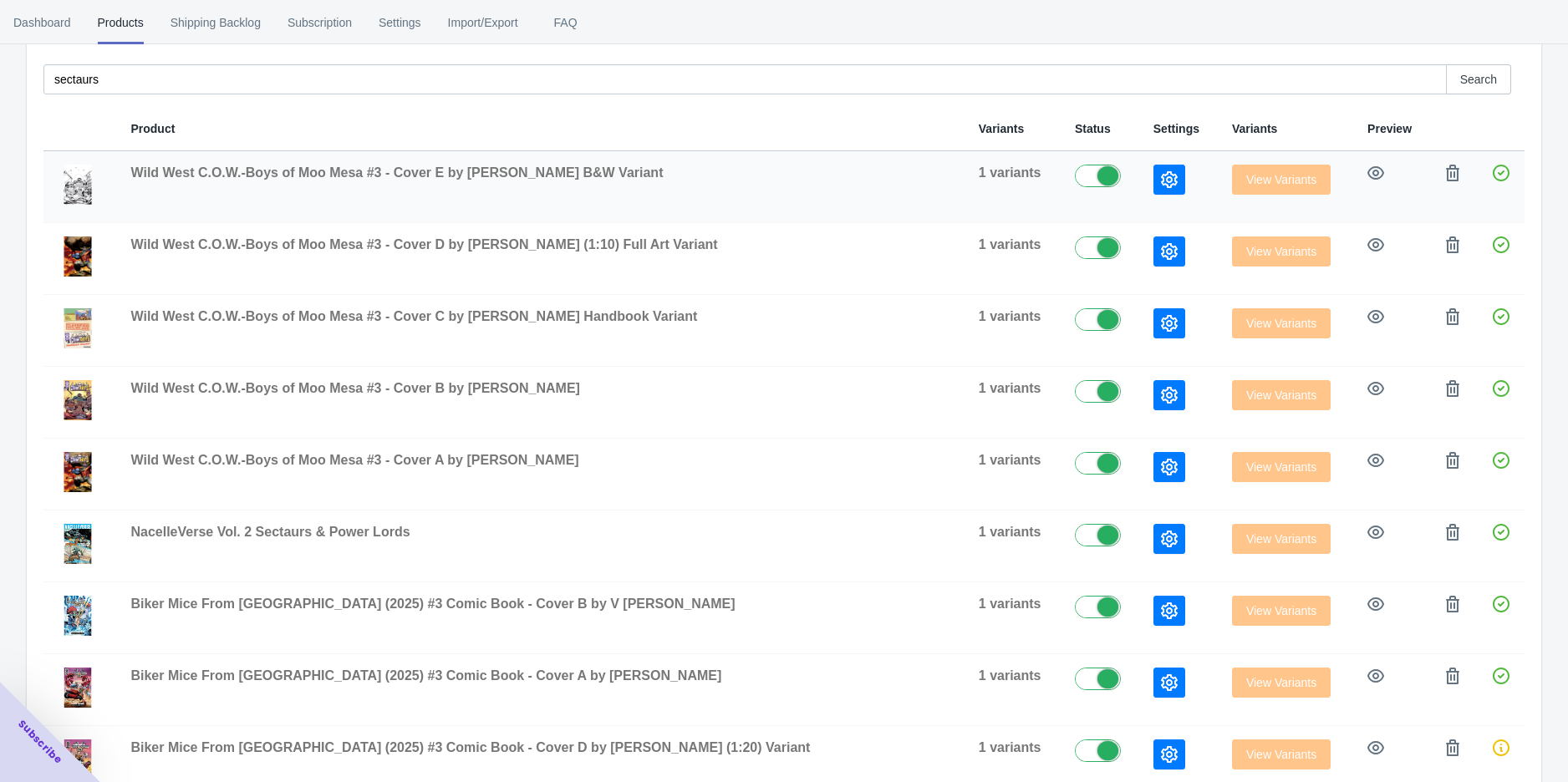
click at [1161, 182] on icon "button" at bounding box center [1168, 179] width 16 height 16
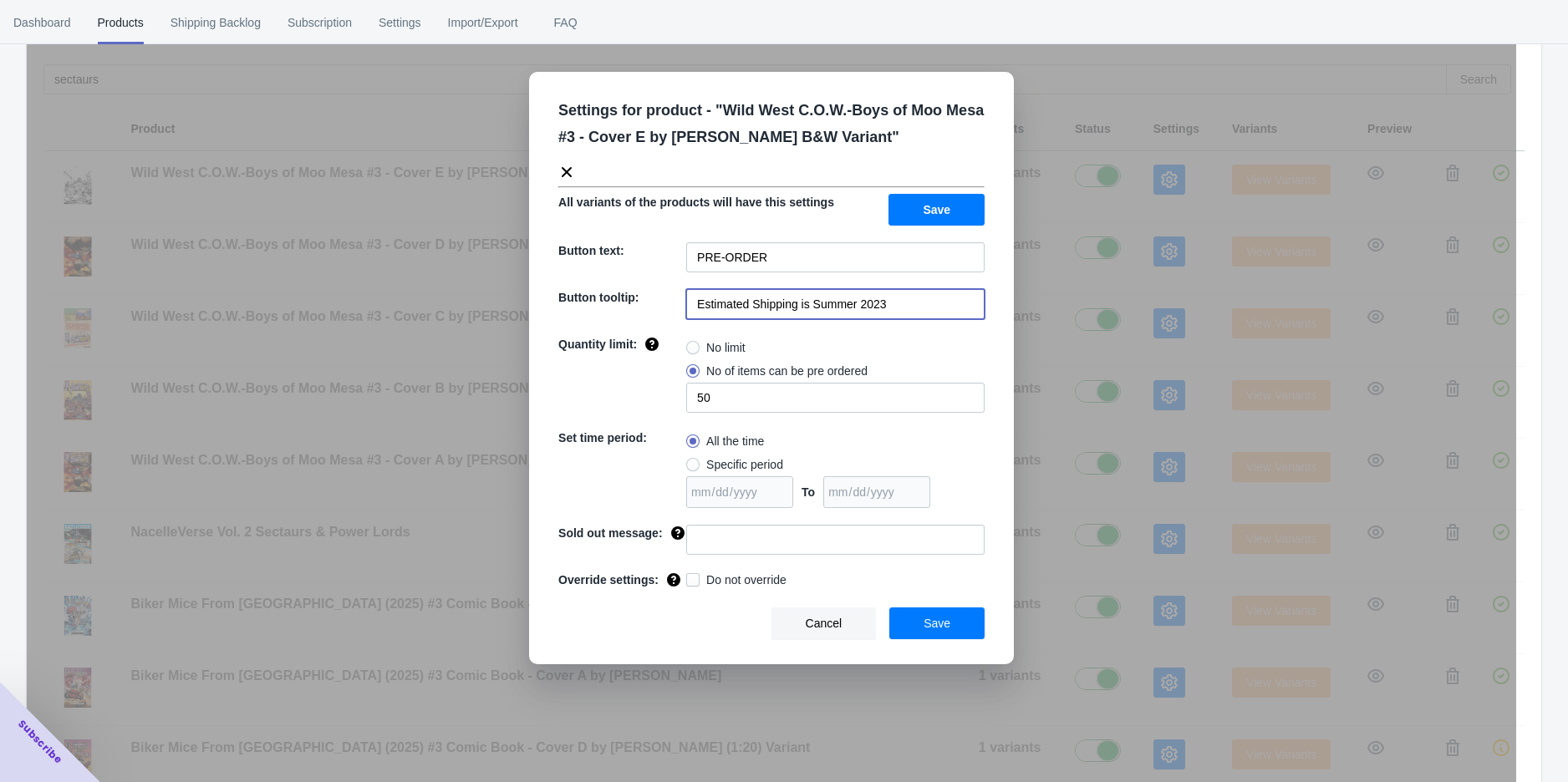
click at [887, 299] on input "Estimated Shipping is Summer 2023" at bounding box center [835, 304] width 298 height 30
click at [887, 300] on input "Estimated Shipping is Summer 2023" at bounding box center [835, 304] width 298 height 30
paste input "[DATE]"
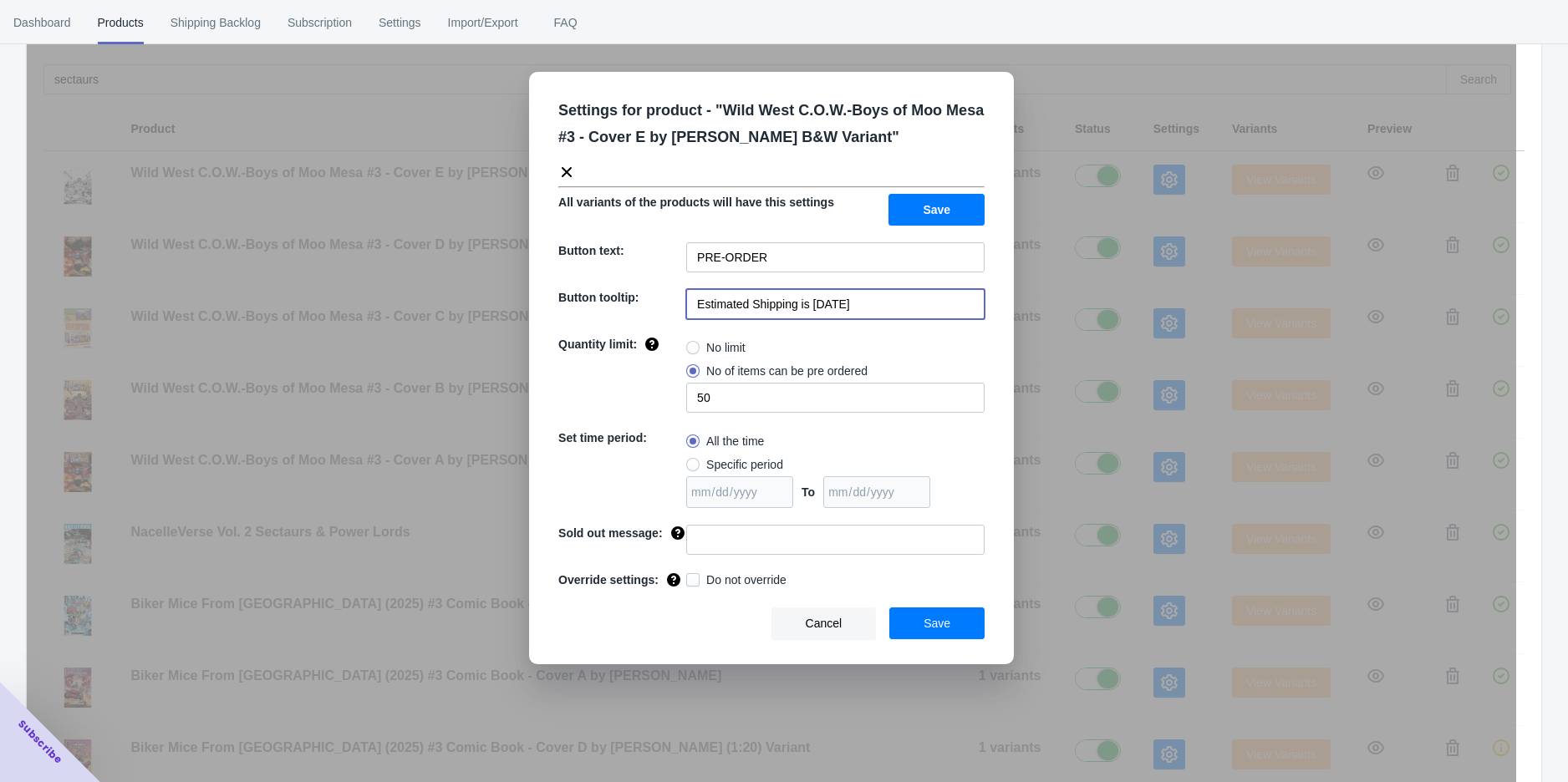
type input "Estimated Shipping is [DATE]"
click at [916, 619] on button "Save" at bounding box center [936, 623] width 95 height 32
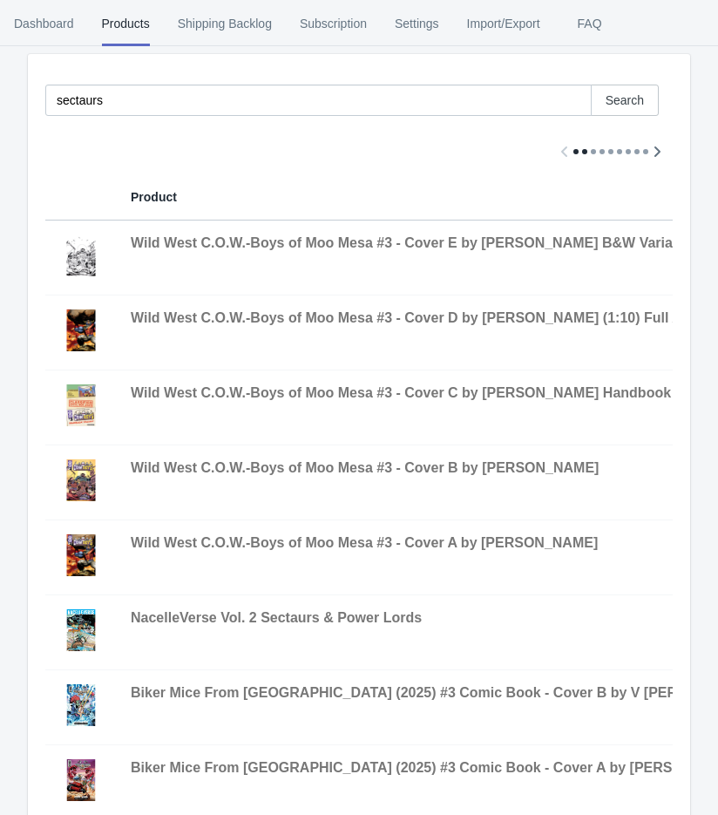
click at [602, 245] on circle "Close dialog" at bounding box center [598, 239] width 29 height 29
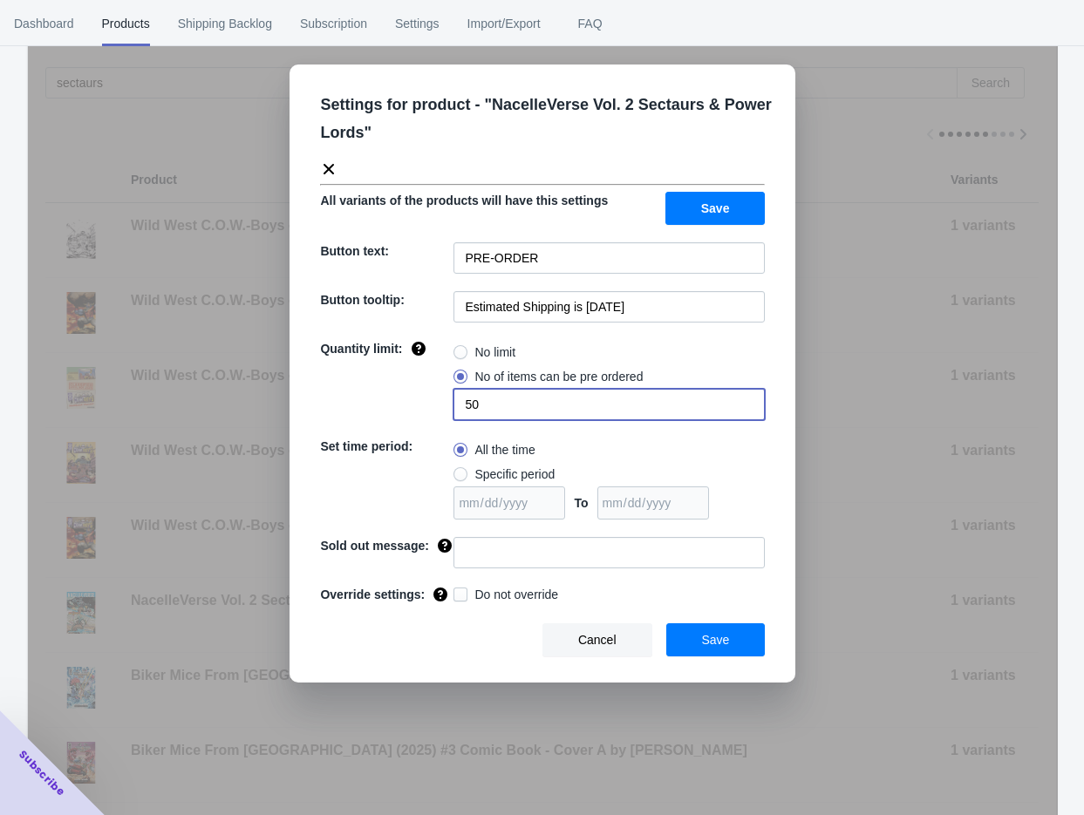
click at [495, 397] on input "50" at bounding box center [608, 404] width 311 height 31
type input "10"
click at [483, 562] on input at bounding box center [608, 552] width 311 height 31
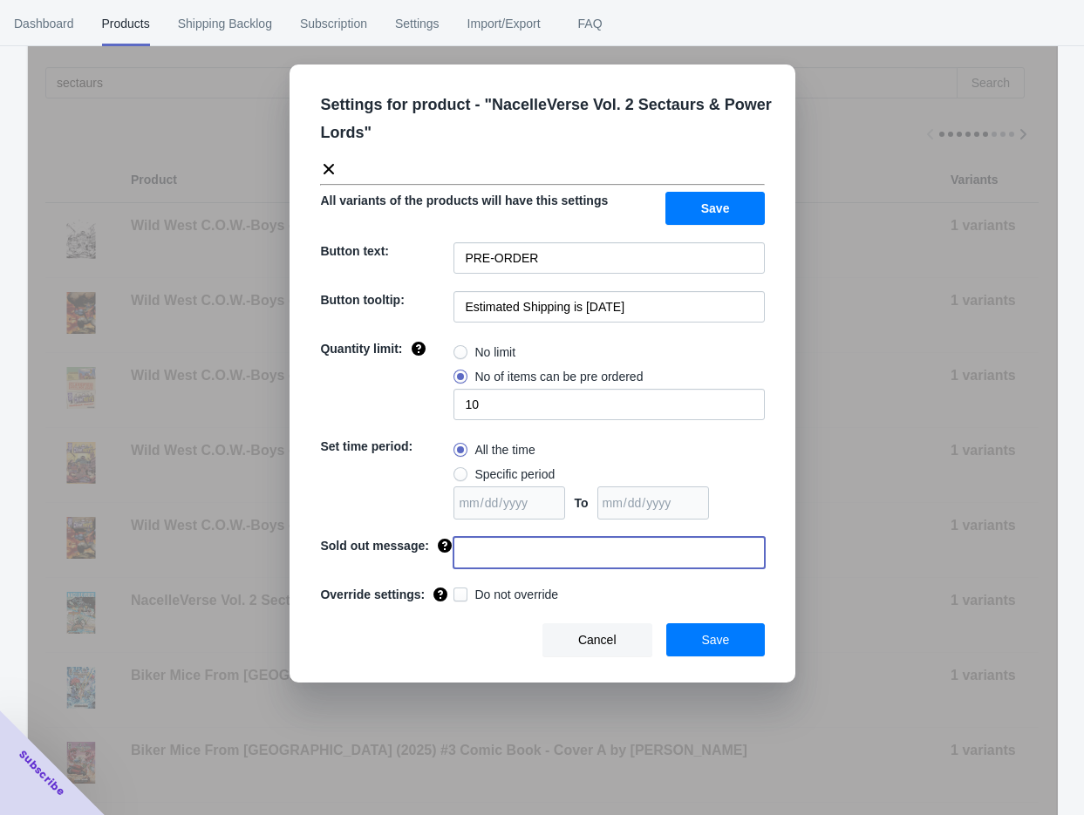
type input "SOLD OUT"
click at [698, 221] on button "Save" at bounding box center [715, 208] width 100 height 33
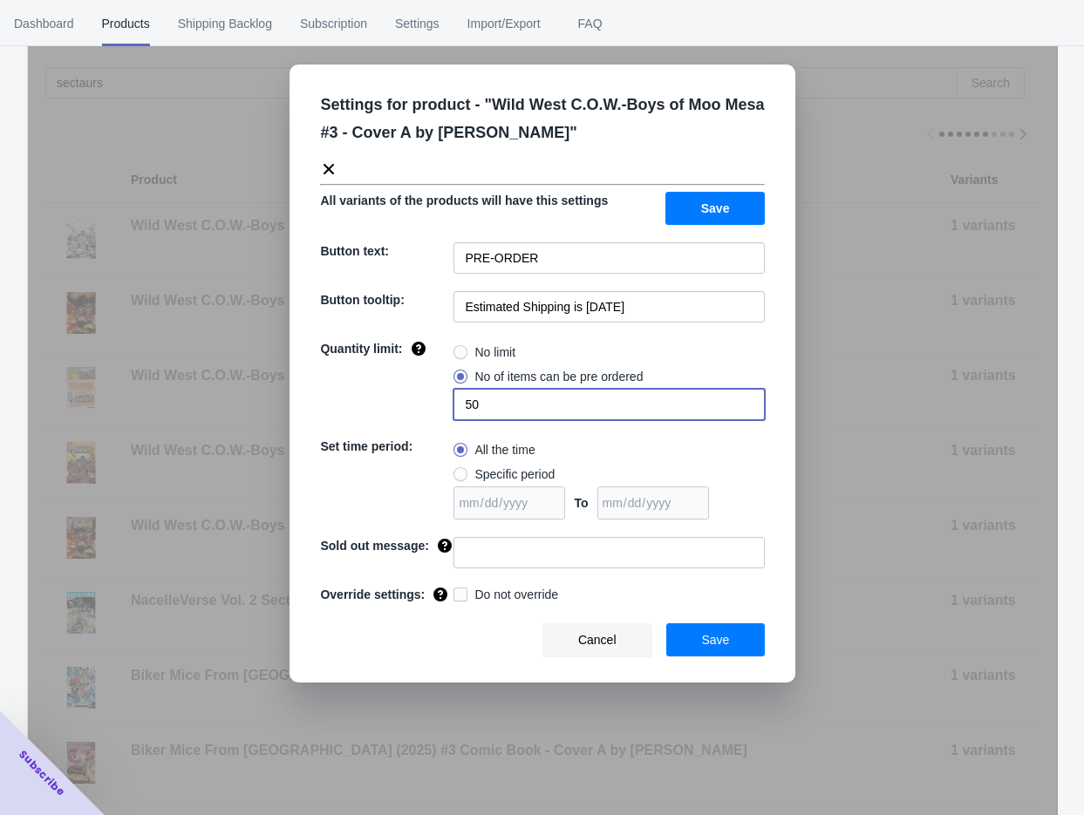
click at [490, 399] on input "50" at bounding box center [608, 404] width 311 height 31
type input "0"
radio input "true"
click at [509, 379] on span "No of items can be pre ordered" at bounding box center [558, 376] width 168 height 17
click at [459, 373] on input "No of items can be pre ordered" at bounding box center [458, 372] width 1 height 1
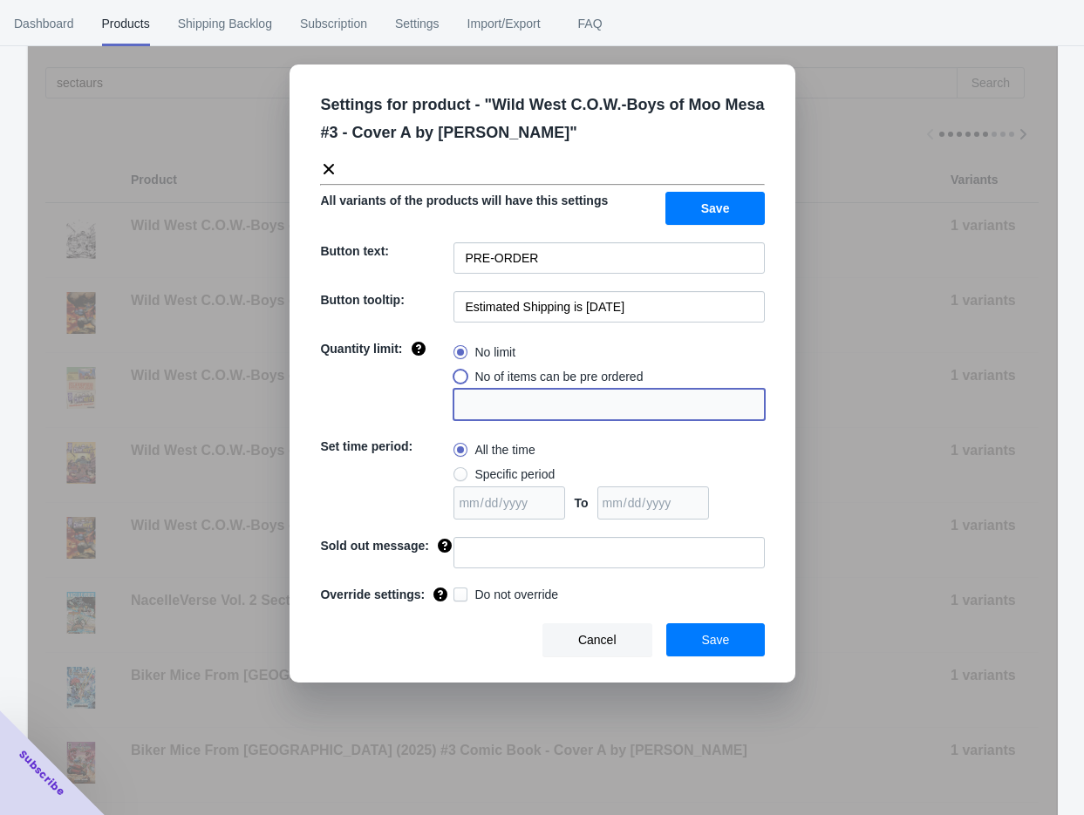
radio input "true"
click at [503, 405] on input "1" at bounding box center [608, 404] width 311 height 31
type input "30"
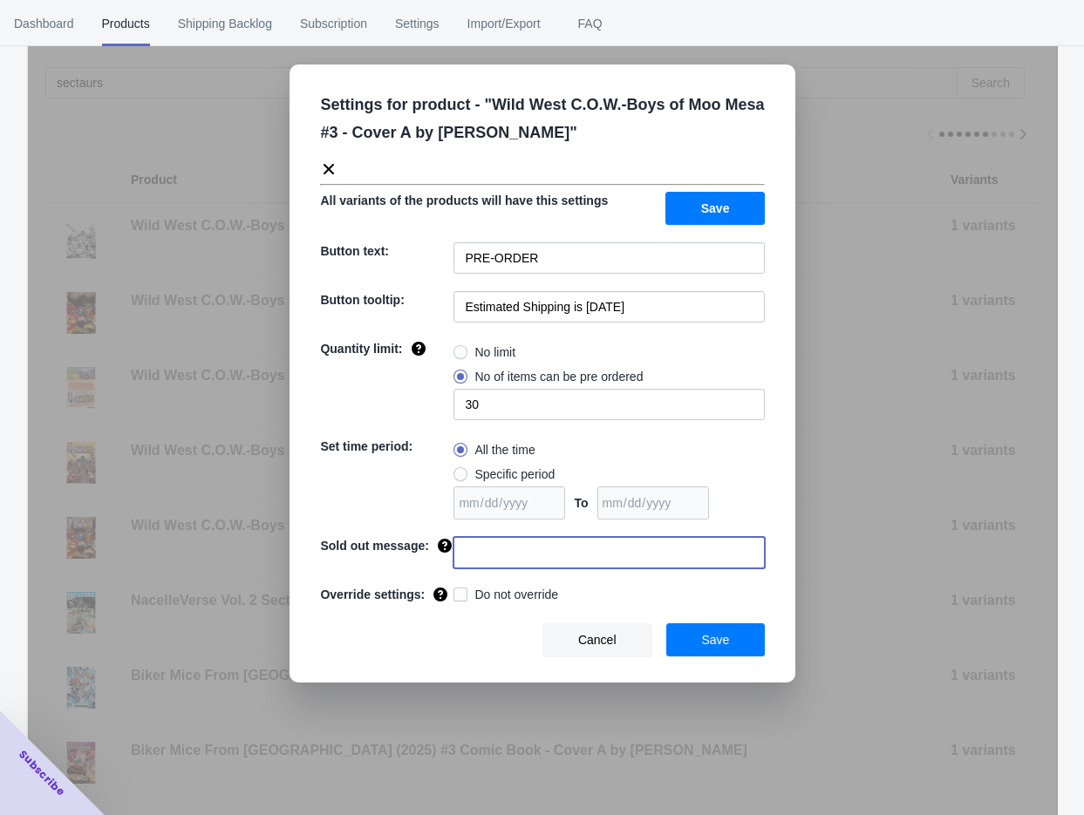
click at [555, 556] on input at bounding box center [608, 552] width 311 height 31
type input "SOLD OUT"
click at [726, 655] on button "Save" at bounding box center [715, 639] width 99 height 33
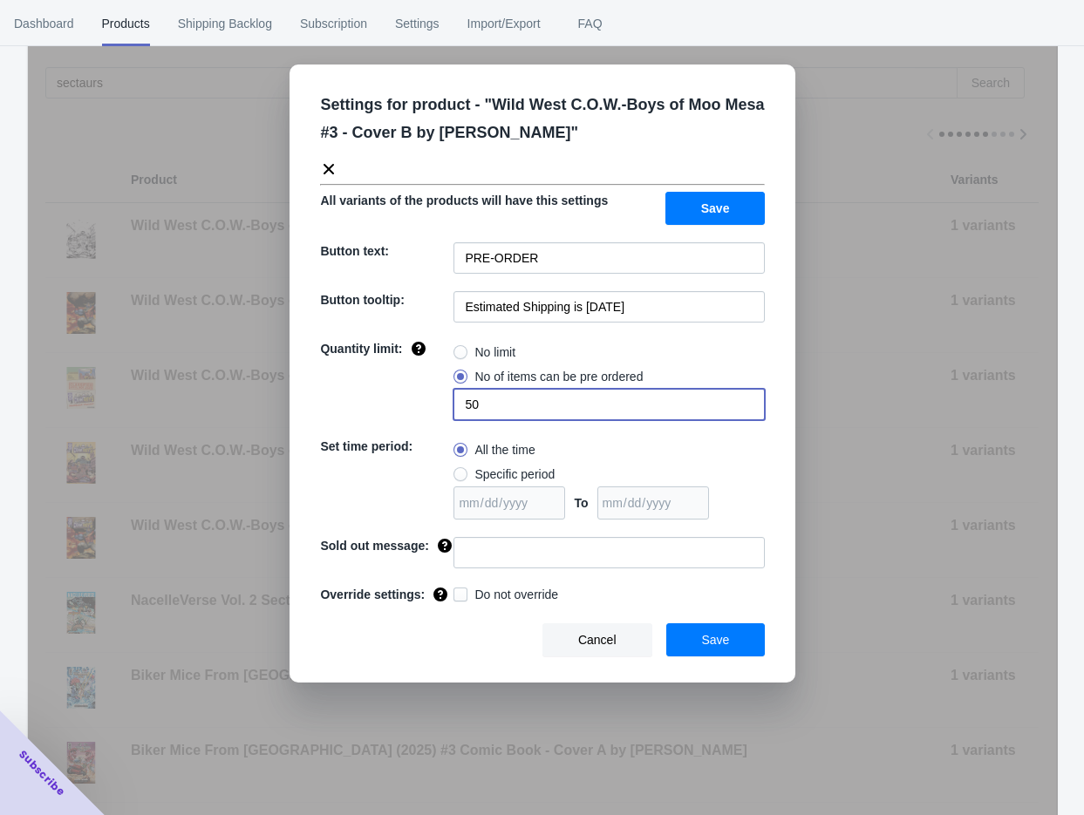
click at [524, 398] on input "50" at bounding box center [608, 404] width 311 height 31
type input "15"
click at [538, 539] on input at bounding box center [608, 552] width 311 height 31
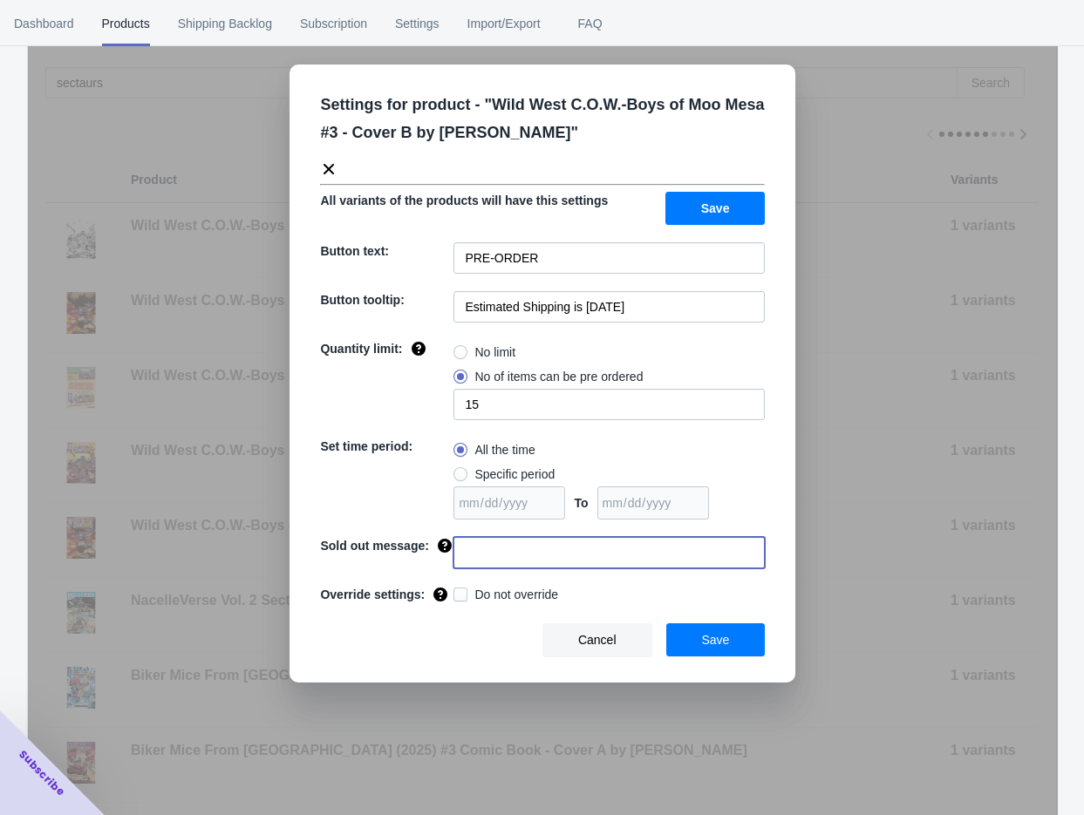
type input "SOLD OUT"
click at [706, 633] on span "Save" at bounding box center [716, 640] width 28 height 14
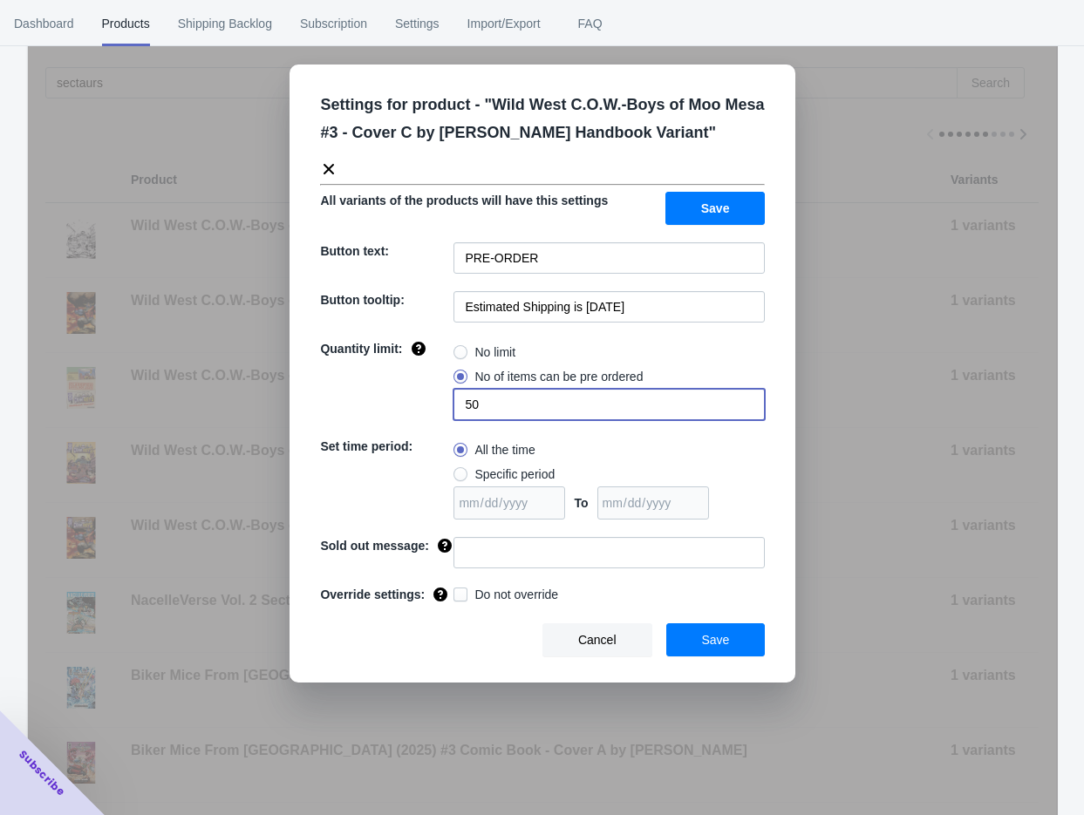
click at [520, 409] on input "50" at bounding box center [608, 404] width 311 height 31
type input "15"
click at [513, 550] on input at bounding box center [608, 552] width 311 height 31
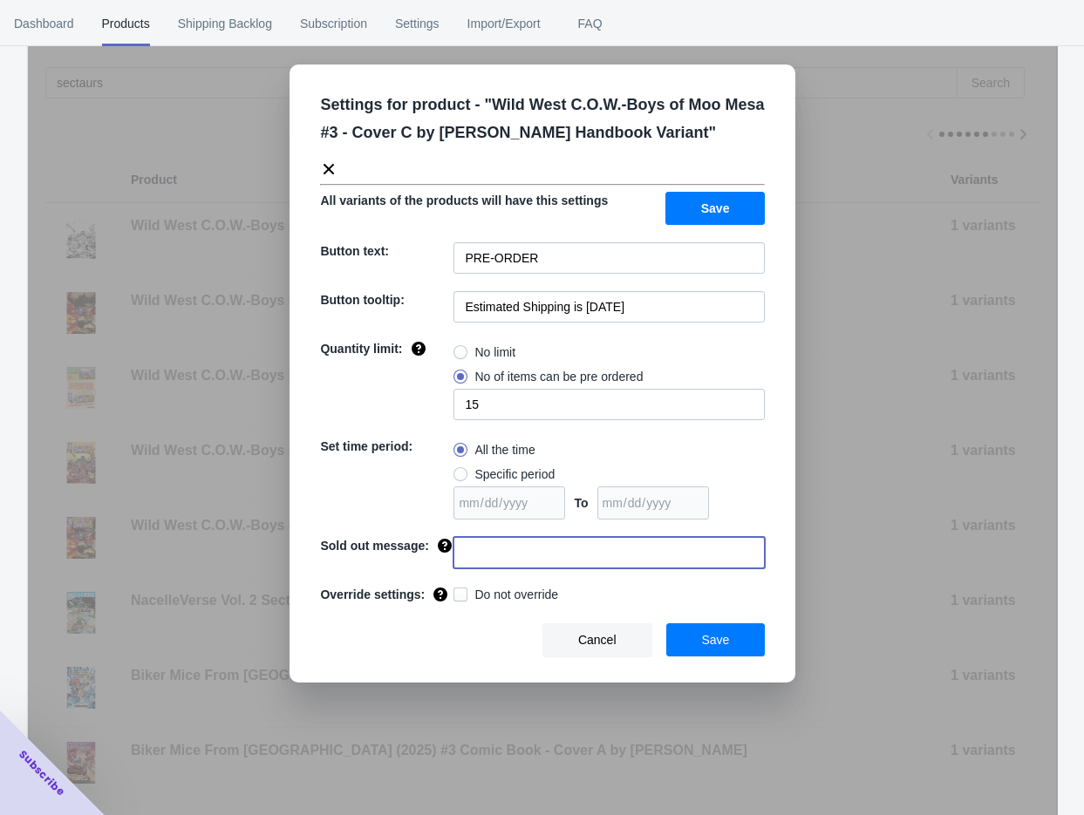
type input "SOLD OUT"
click at [738, 640] on button "Save" at bounding box center [715, 639] width 99 height 33
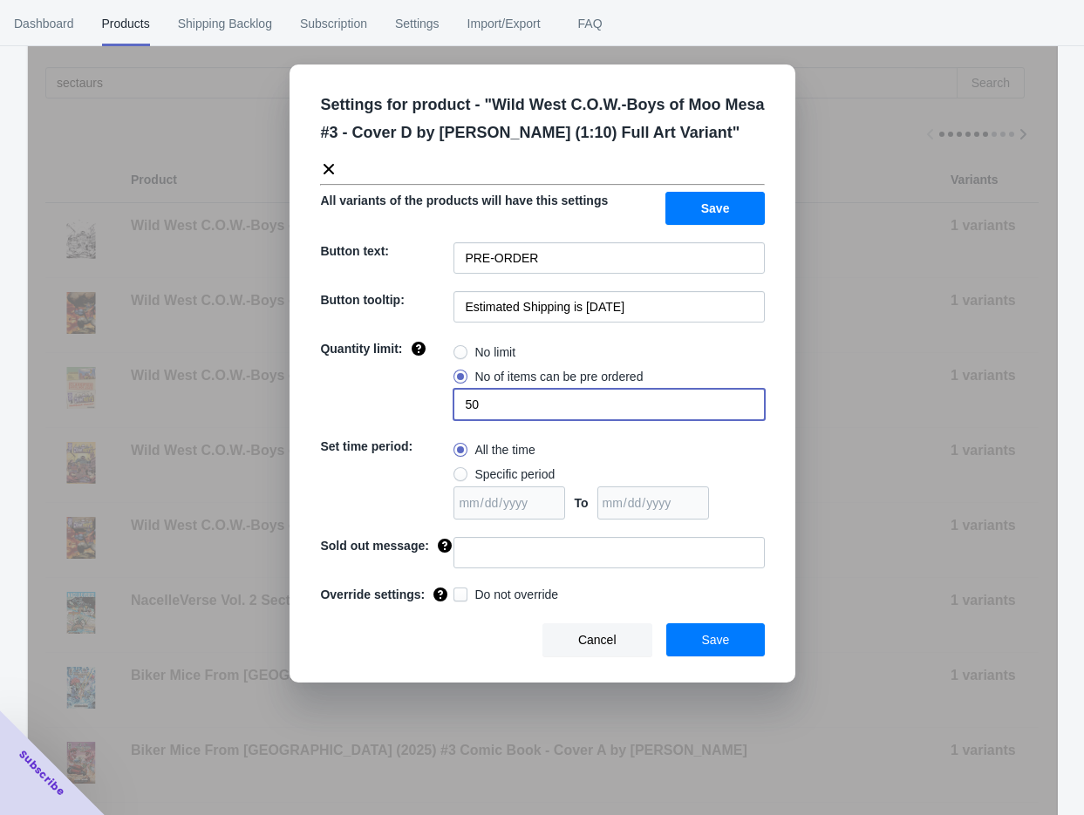
click at [494, 398] on input "50" at bounding box center [608, 404] width 311 height 31
type input "6"
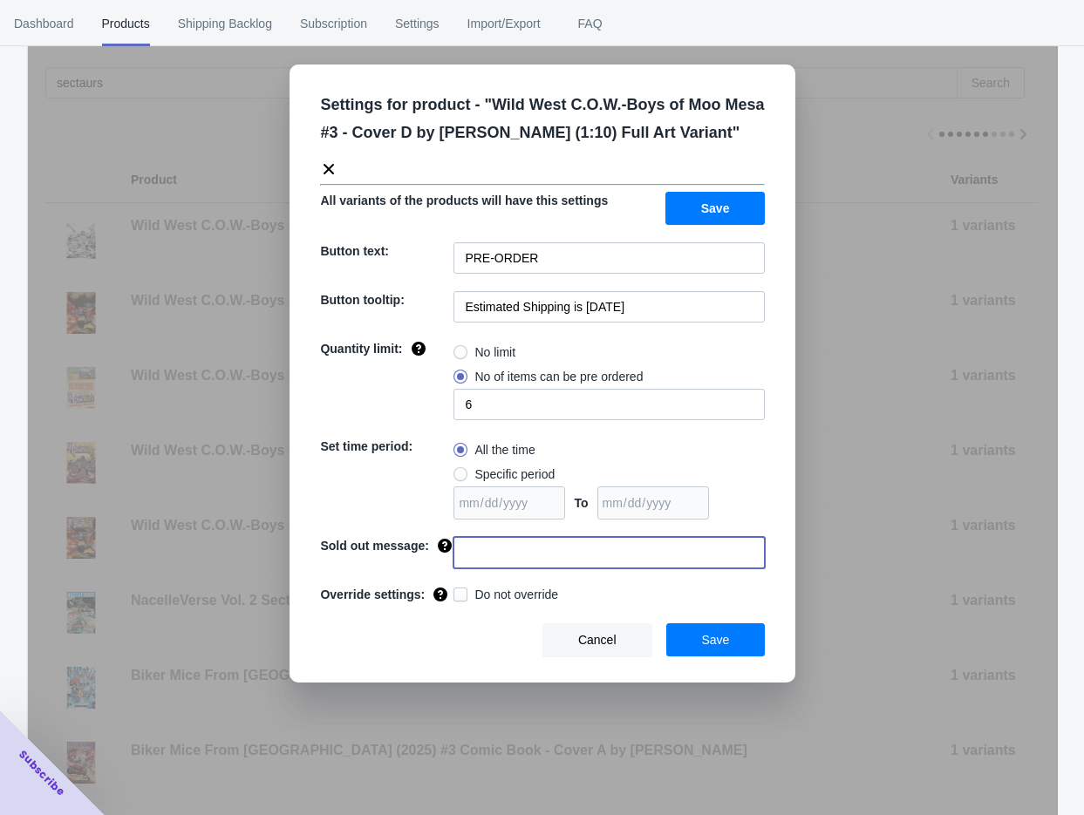
click at [521, 561] on input at bounding box center [608, 552] width 311 height 31
click at [553, 561] on input at bounding box center [608, 552] width 311 height 31
type input "SOLD OUT"
click at [686, 636] on button "Save" at bounding box center [715, 639] width 99 height 33
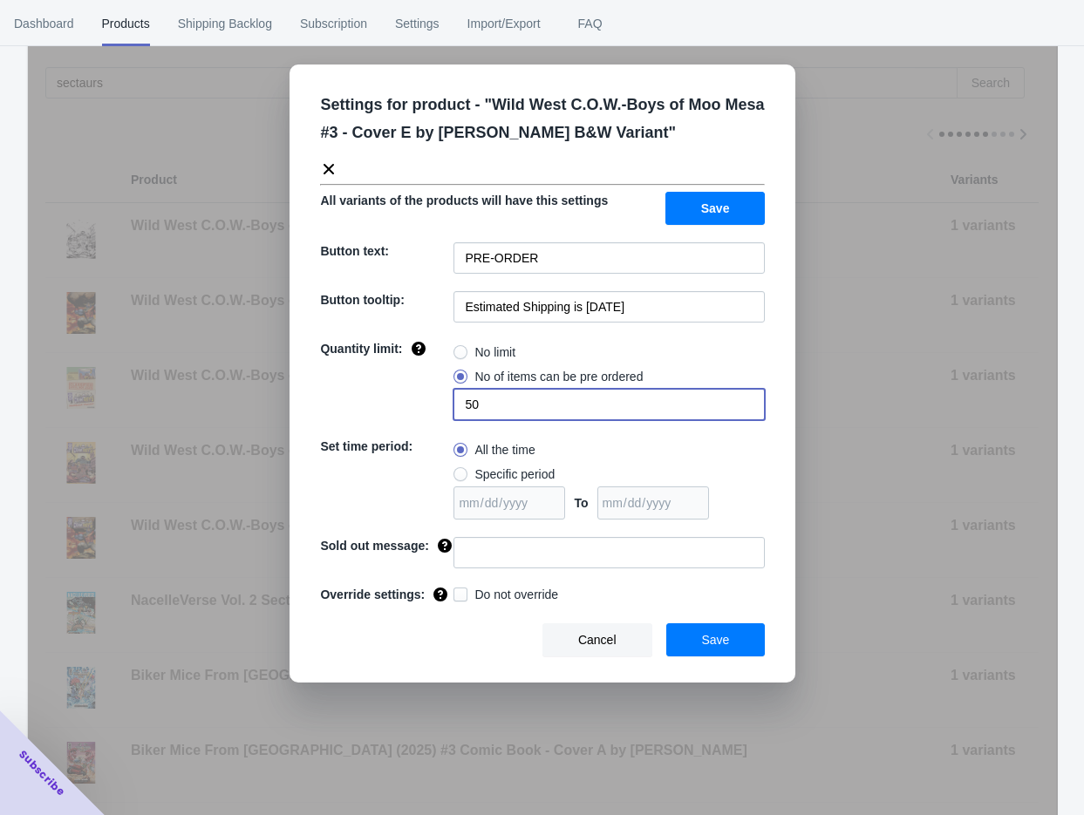
click at [516, 403] on input "50" at bounding box center [608, 404] width 311 height 31
type input "3"
click at [562, 560] on input at bounding box center [608, 552] width 311 height 31
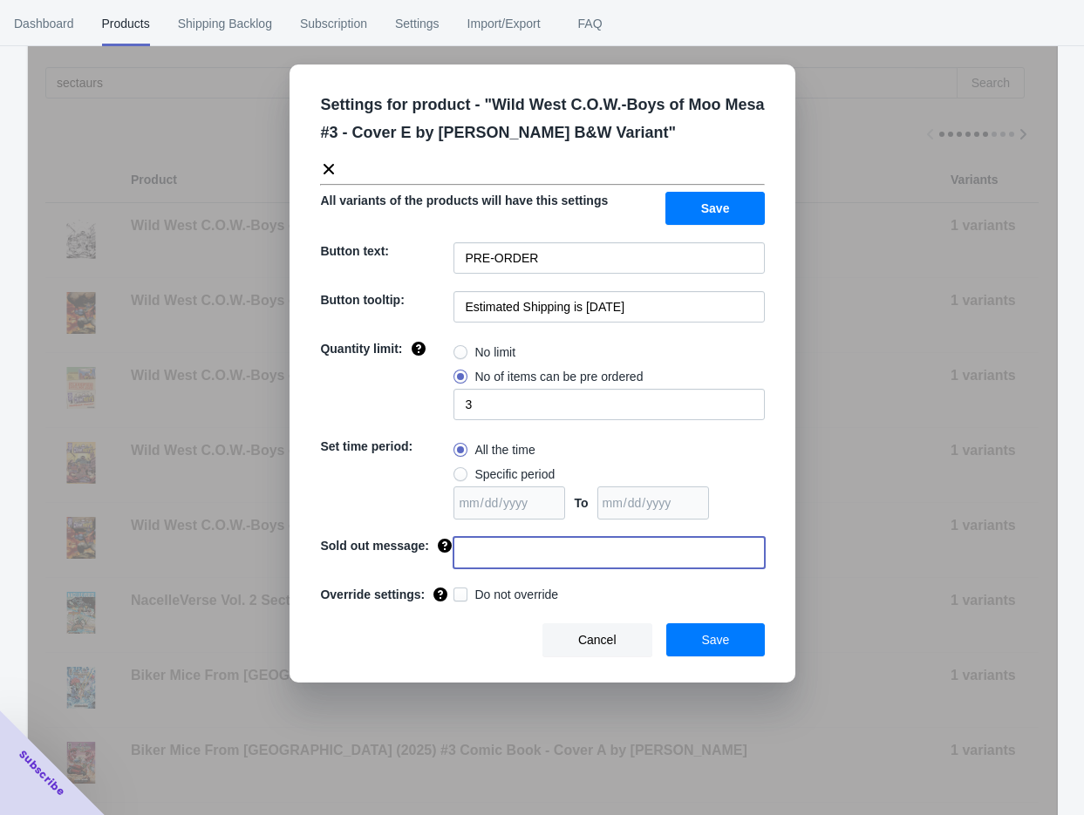
type input "SOLD OUT"
click at [682, 636] on button "Save" at bounding box center [715, 639] width 99 height 33
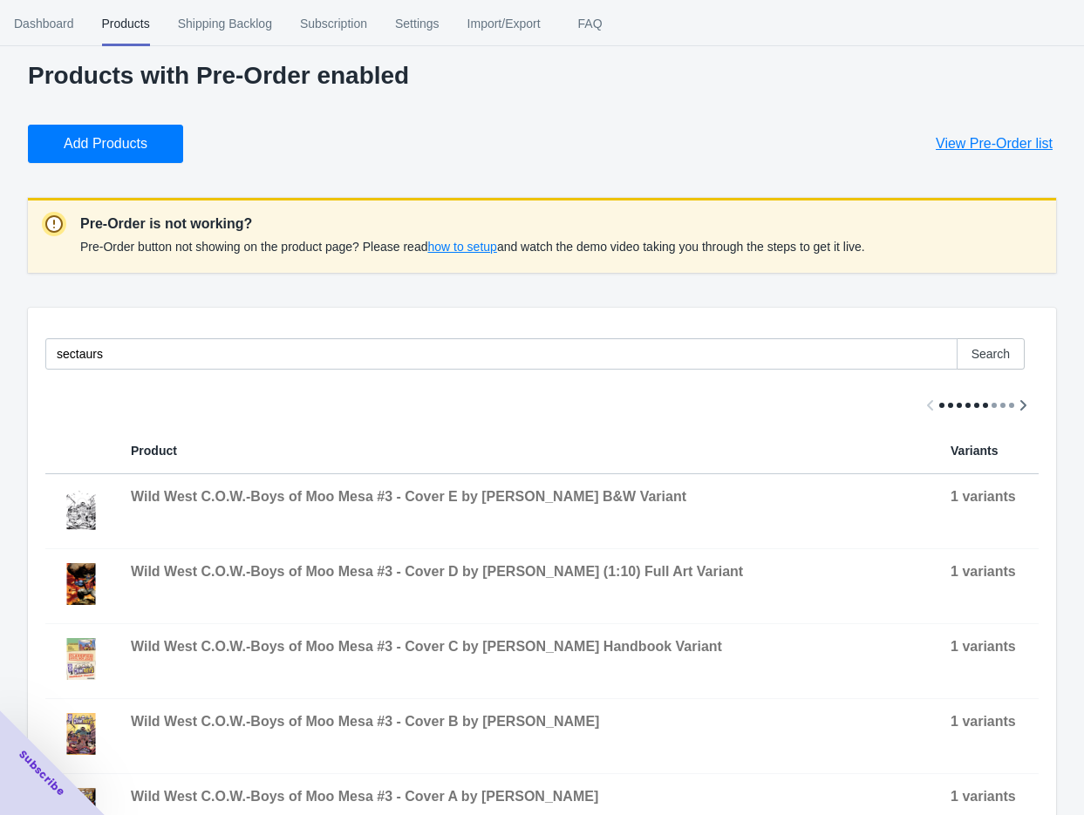
scroll to position [0, 0]
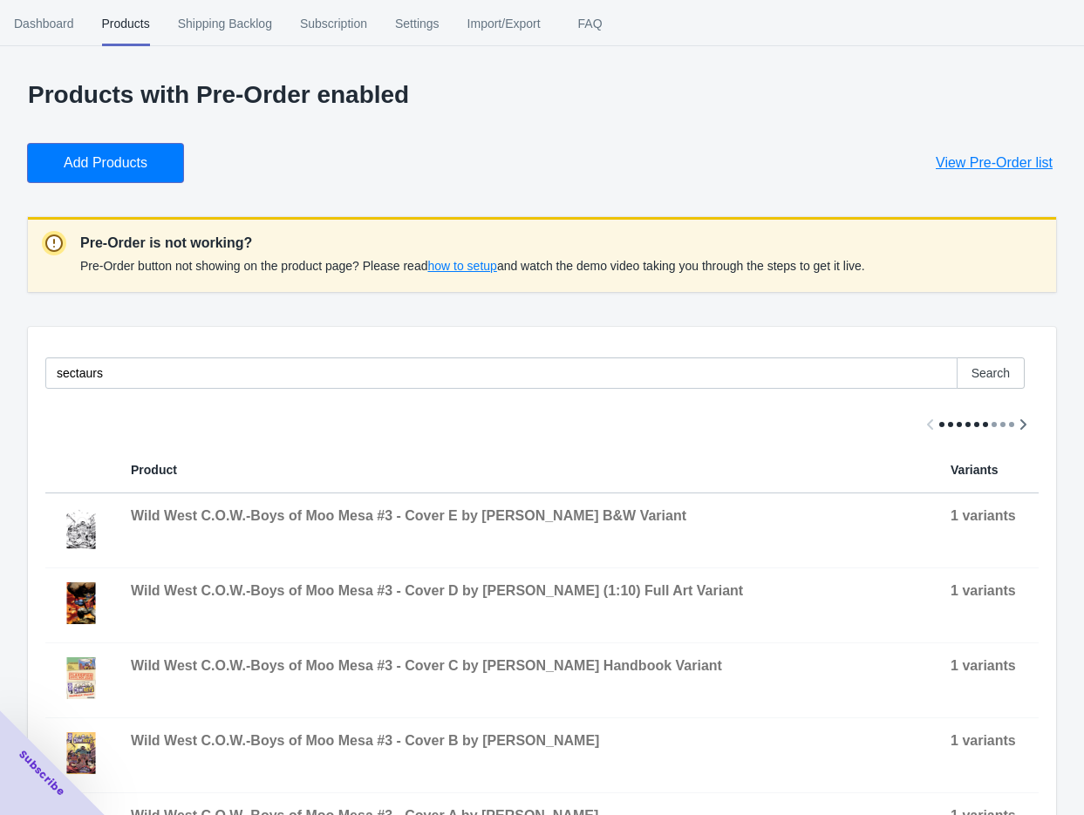
click at [91, 149] on button "Add Products" at bounding box center [105, 163] width 155 height 38
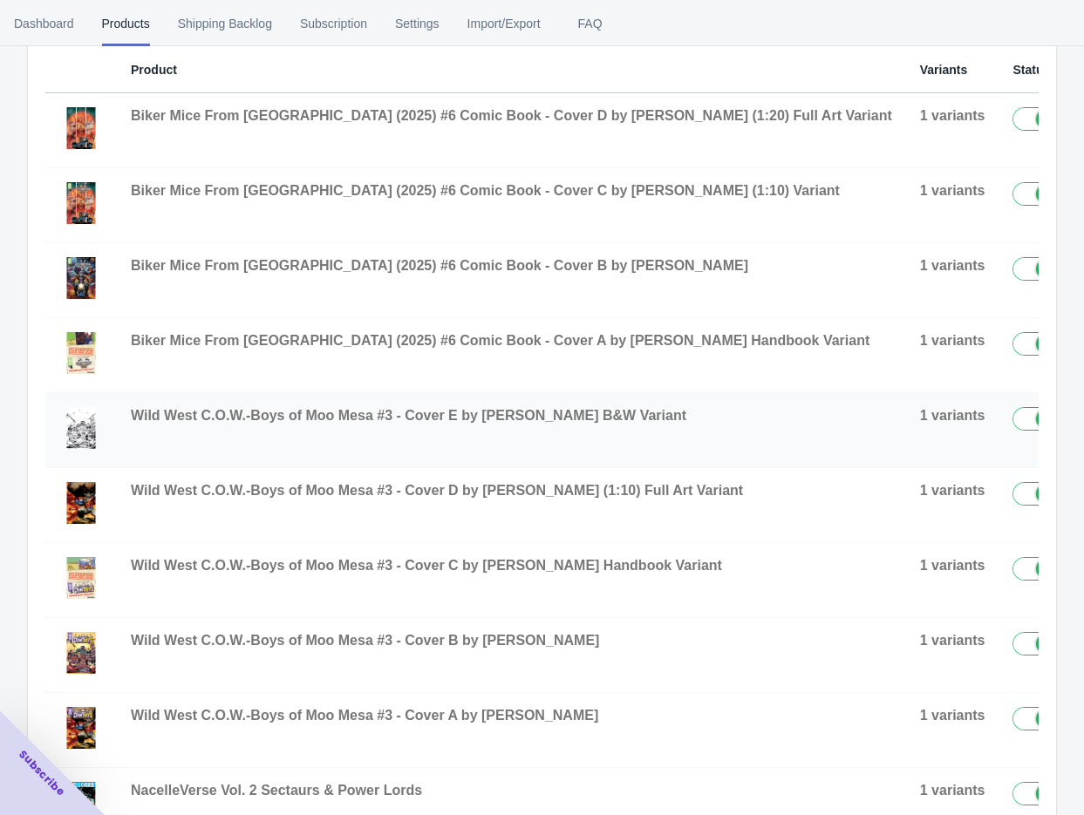
scroll to position [194, 0]
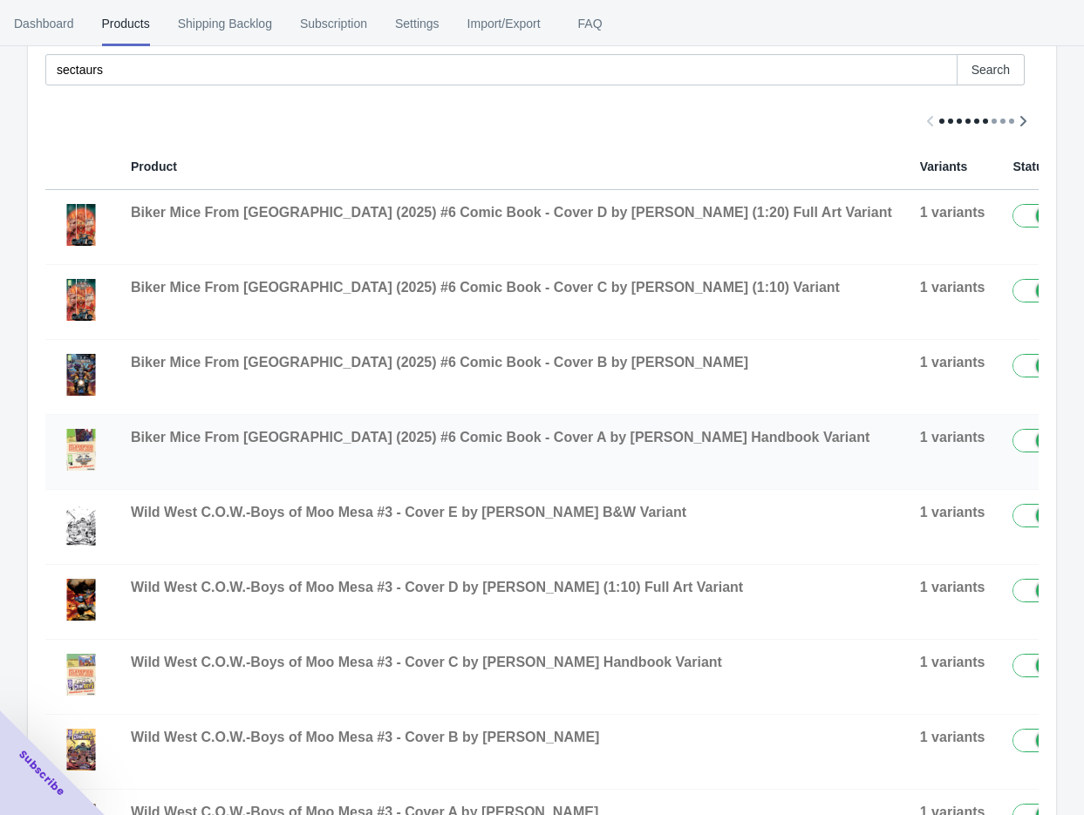
click at [1096, 450] on icon "button" at bounding box center [1104, 444] width 17 height 17
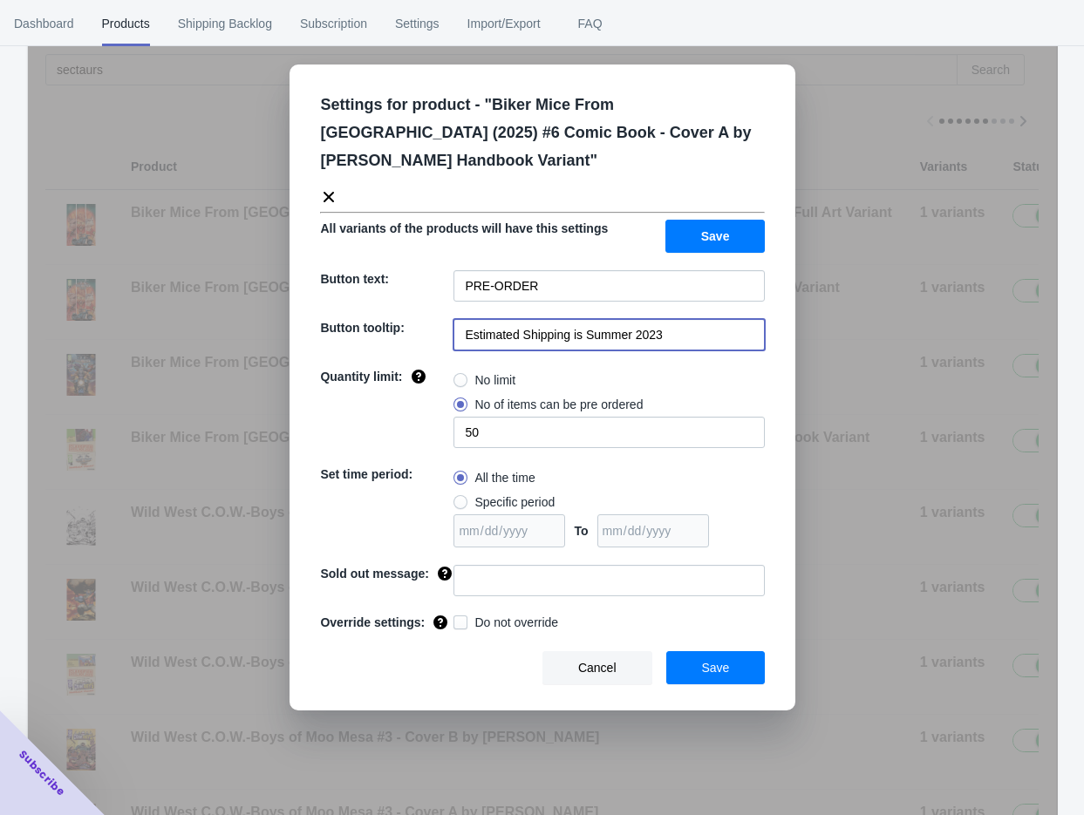
click at [680, 319] on input "Estimated Shipping is Summer 2023" at bounding box center [608, 334] width 311 height 31
click at [684, 319] on input "Estimated Shipping is Summer 2023" at bounding box center [608, 334] width 311 height 31
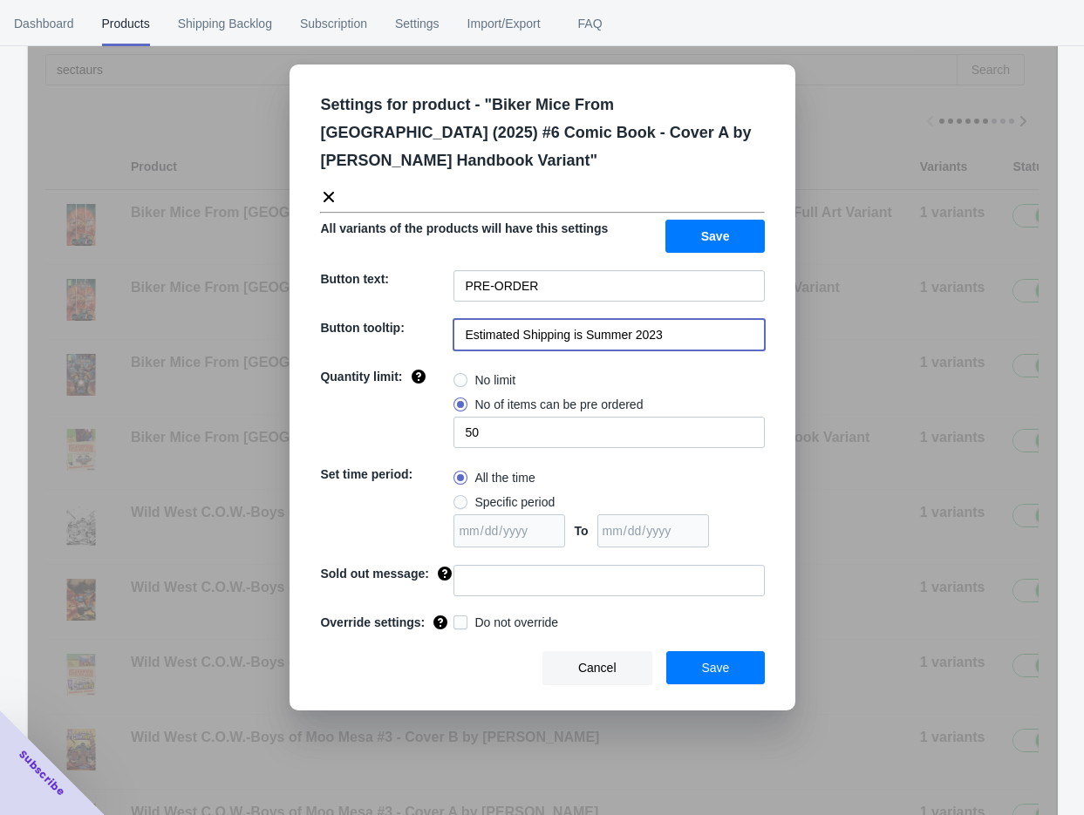
drag, startPoint x: 678, startPoint y: 307, endPoint x: 586, endPoint y: 301, distance: 92.6
click at [586, 319] on input "Estimated Shipping is Summer 2023" at bounding box center [608, 334] width 311 height 31
type input "Estimated Shipping is [DATE]"
click at [517, 417] on input "50" at bounding box center [608, 432] width 311 height 31
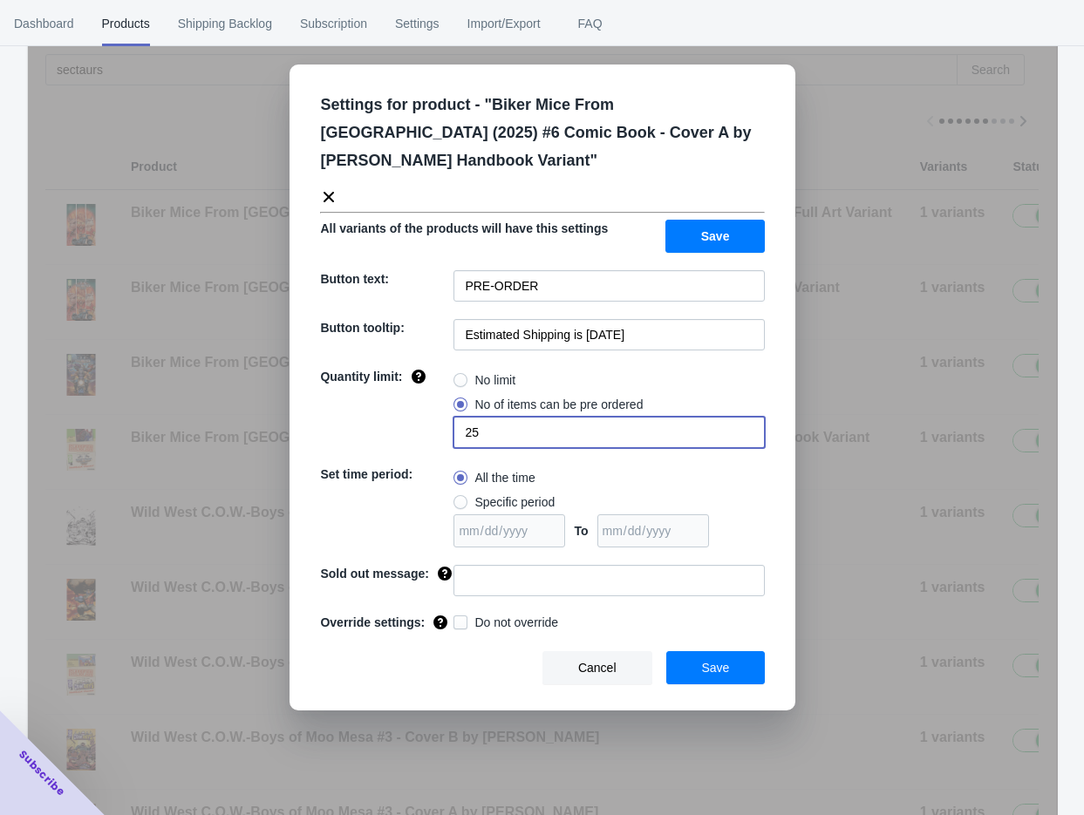
type input "25"
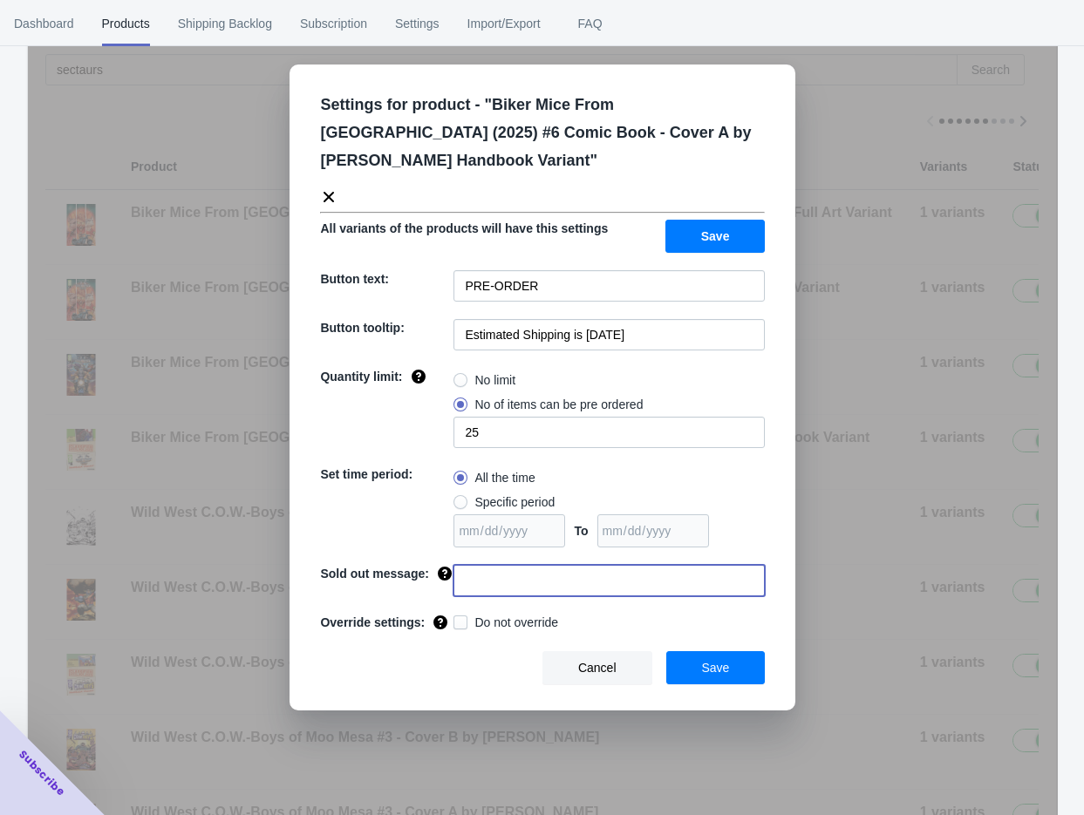
click at [551, 565] on input at bounding box center [608, 580] width 311 height 31
type input "SOLD OUT"
click at [646, 319] on input "Estimated Shipping is [DATE]" at bounding box center [608, 334] width 311 height 31
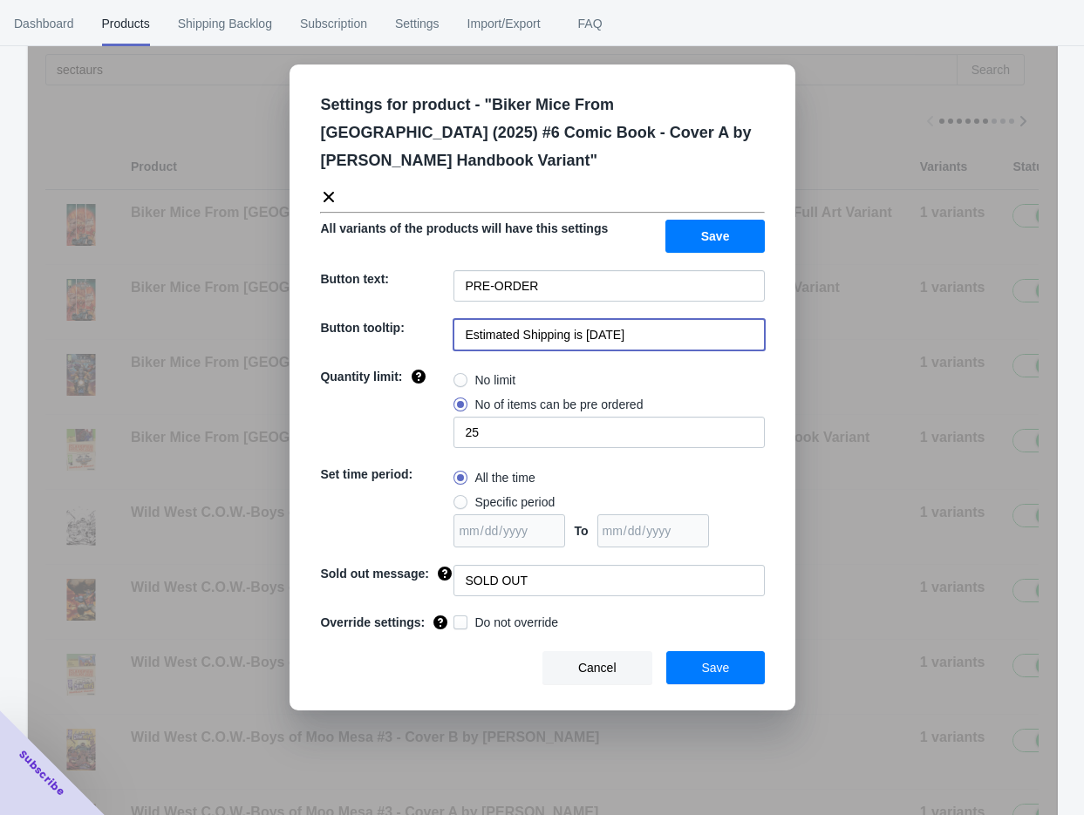
click at [647, 319] on input "Estimated Shipping is [DATE]" at bounding box center [608, 334] width 311 height 31
click at [725, 661] on span "Save" at bounding box center [716, 668] width 28 height 14
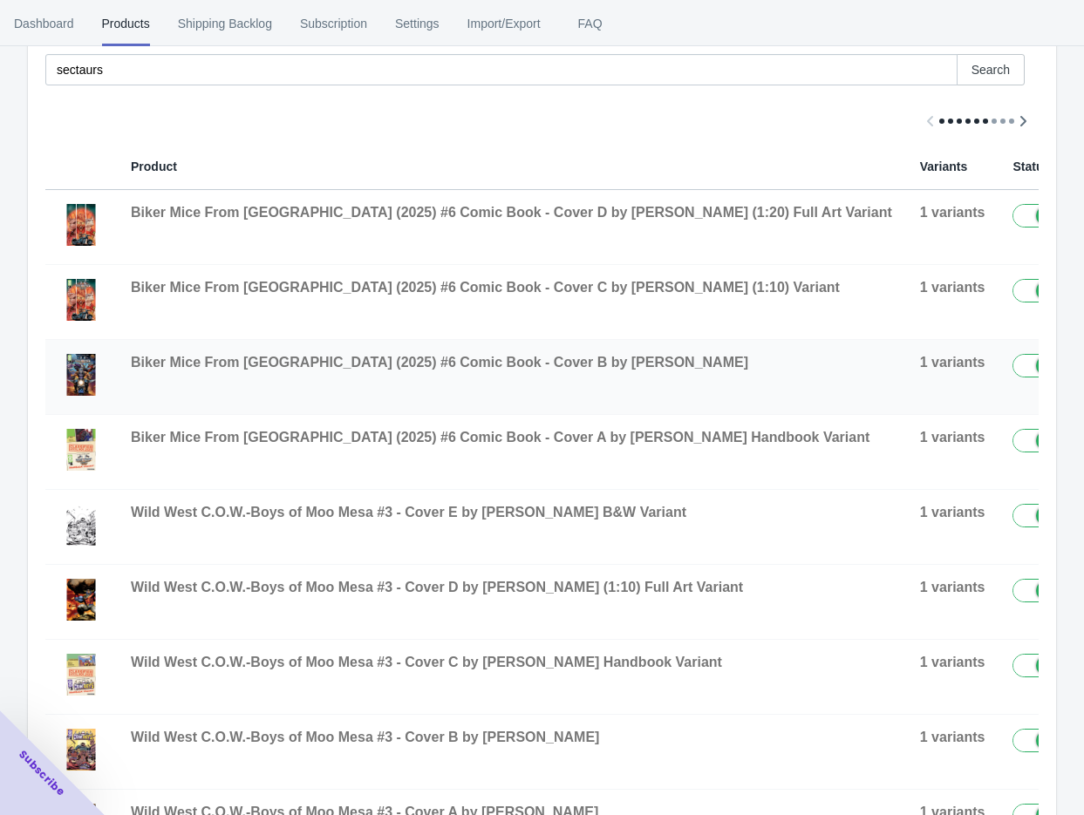
click at [1096, 365] on icon "button" at bounding box center [1104, 369] width 17 height 17
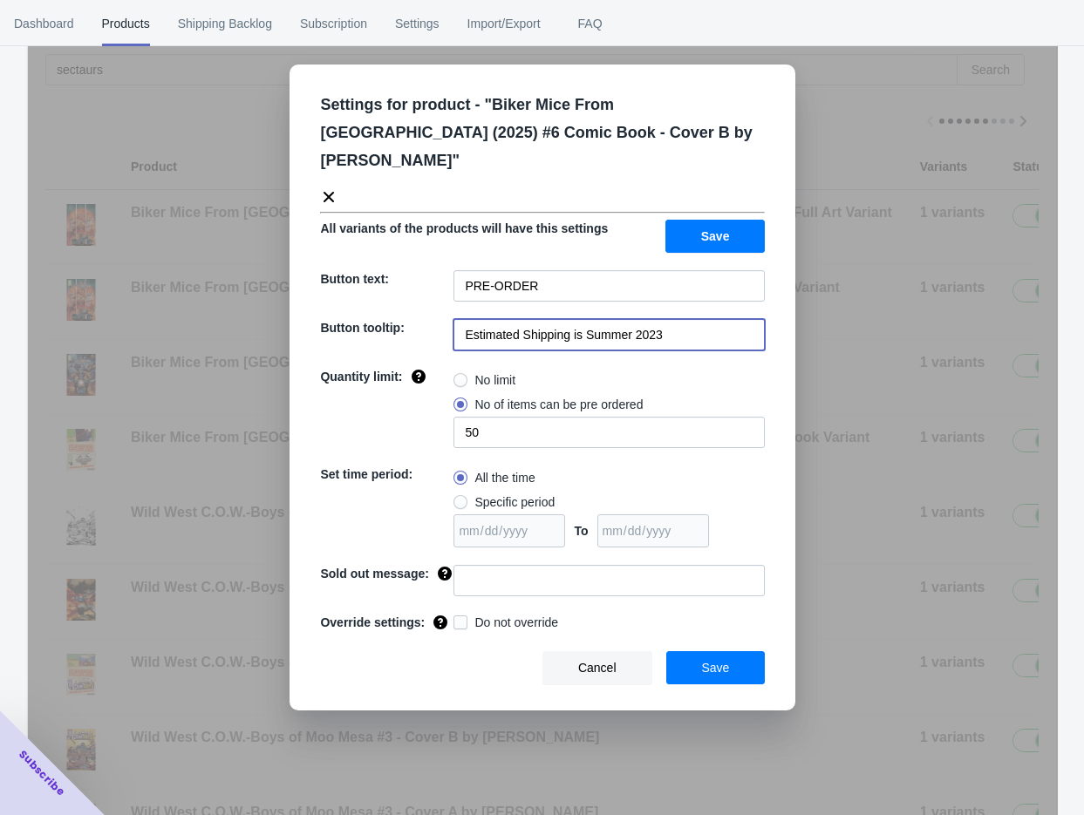
click at [656, 319] on input "Estimated Shipping is Summer 2023" at bounding box center [608, 334] width 311 height 31
paste input "[DATE]"
type input "Estimated Shipping is [DATE]"
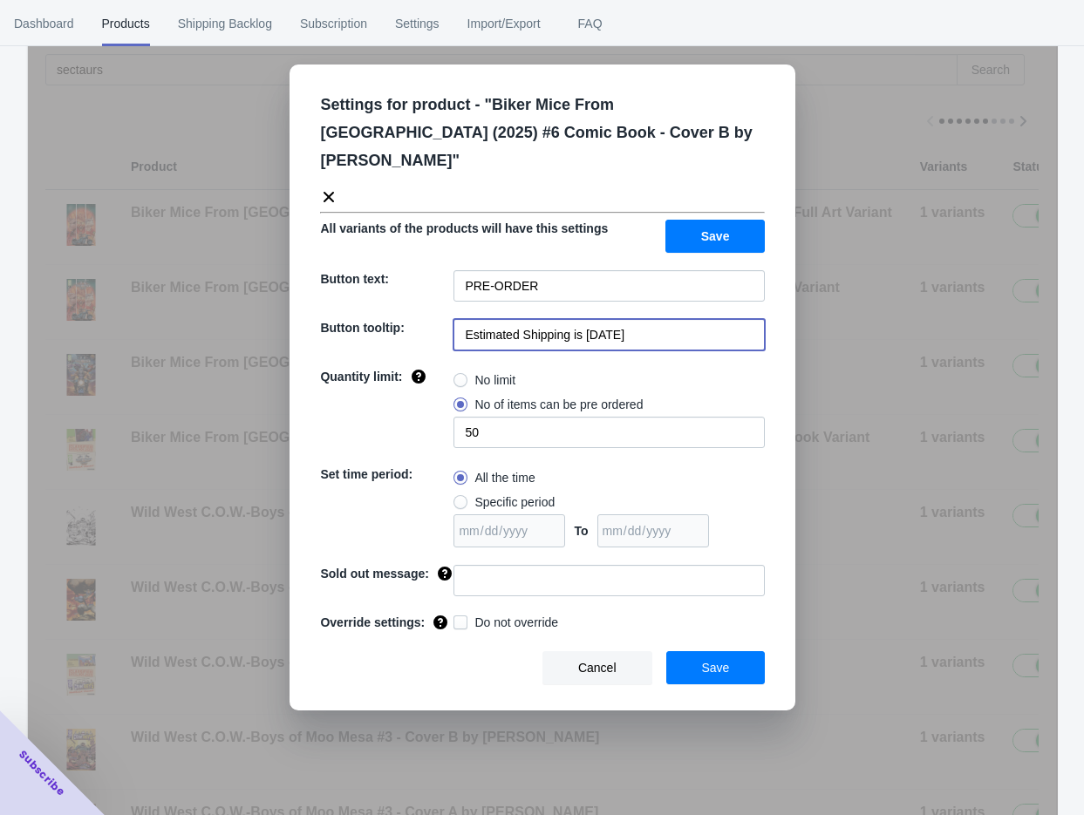
click at [545, 392] on label "No of items can be pre ordered" at bounding box center [547, 404] width 189 height 24
click at [459, 400] on input "No of items can be pre ordered" at bounding box center [458, 400] width 1 height 1
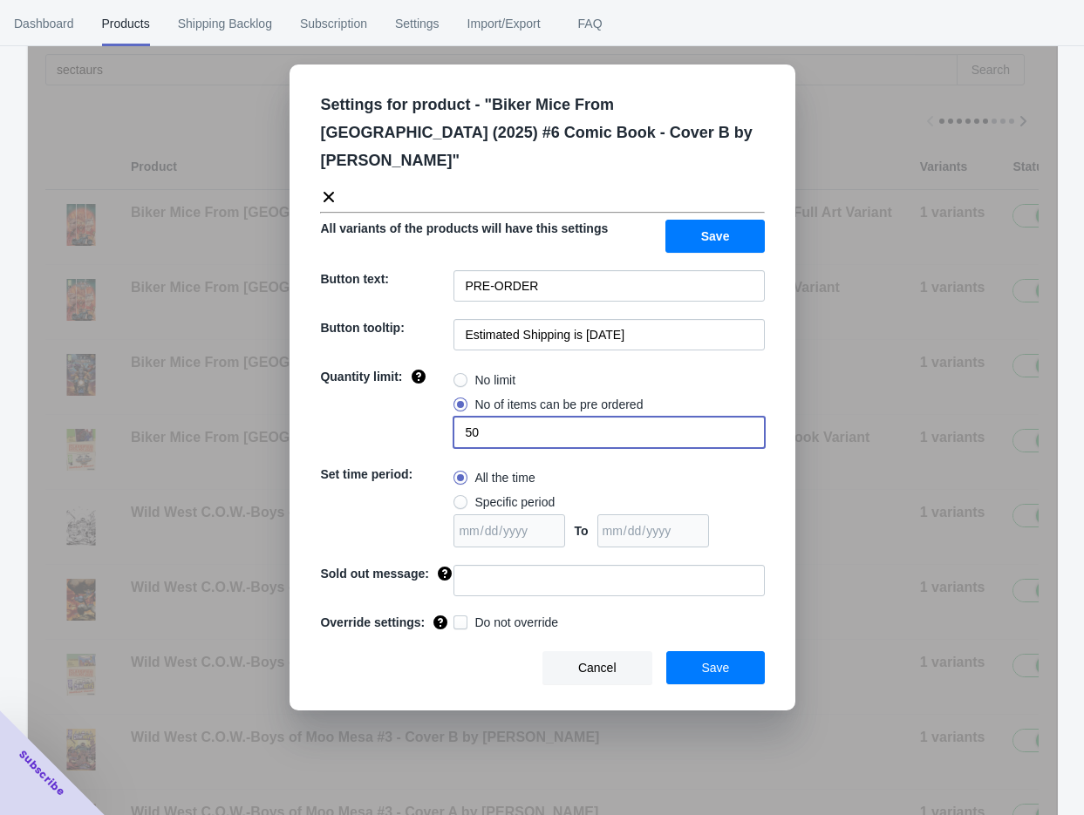
click at [542, 417] on input "50" at bounding box center [608, 432] width 311 height 31
type input "15"
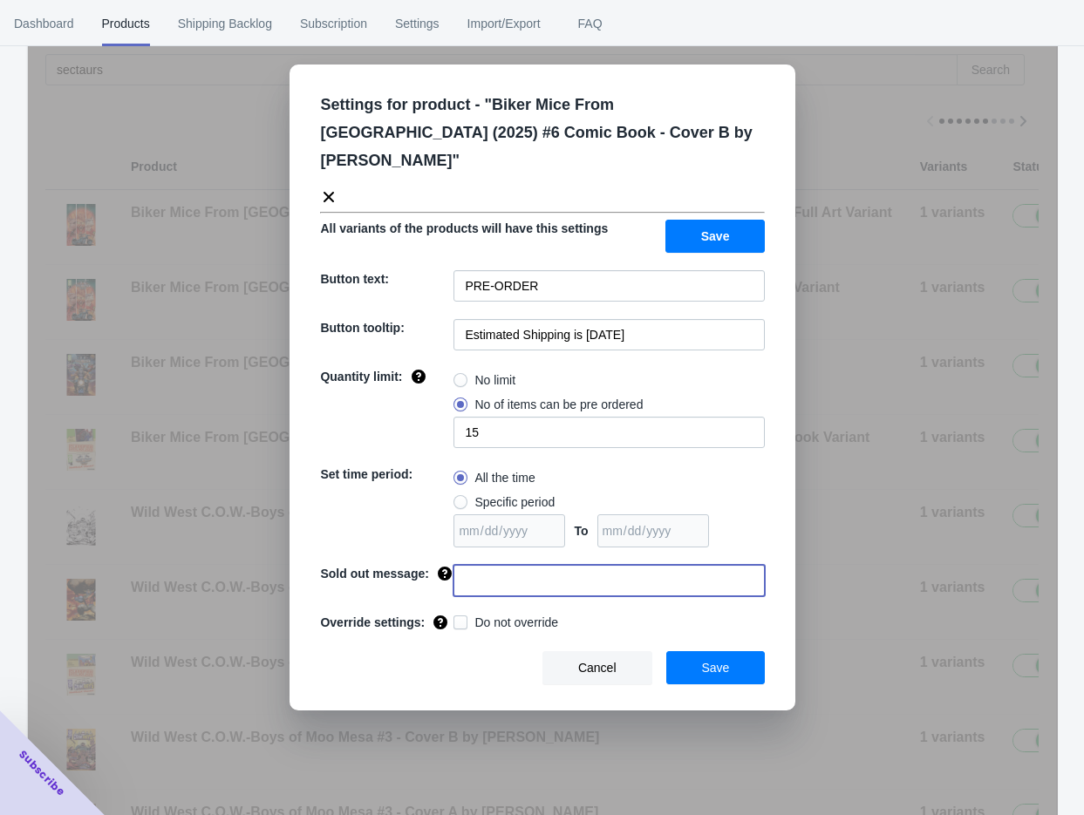
click at [605, 565] on input at bounding box center [608, 580] width 311 height 31
type input "SOLD OUT"
click at [693, 651] on button "Save" at bounding box center [715, 667] width 99 height 33
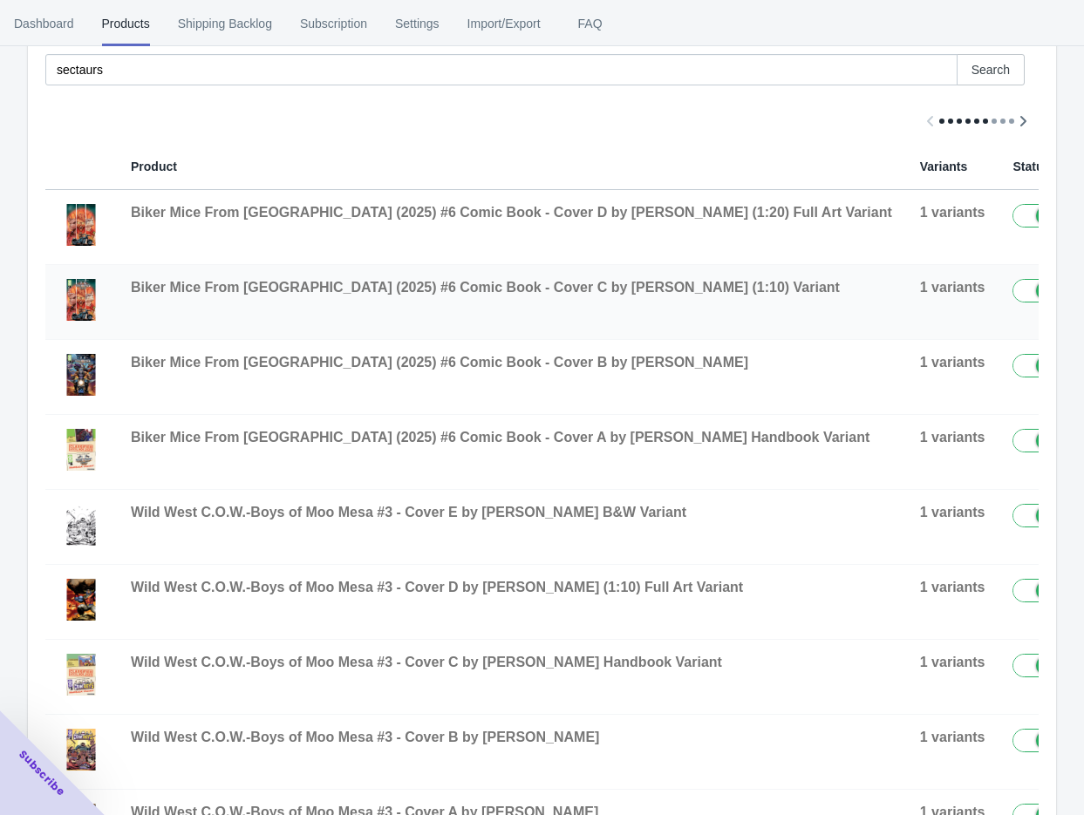
click at [1088, 304] on button "button" at bounding box center [1104, 294] width 33 height 31
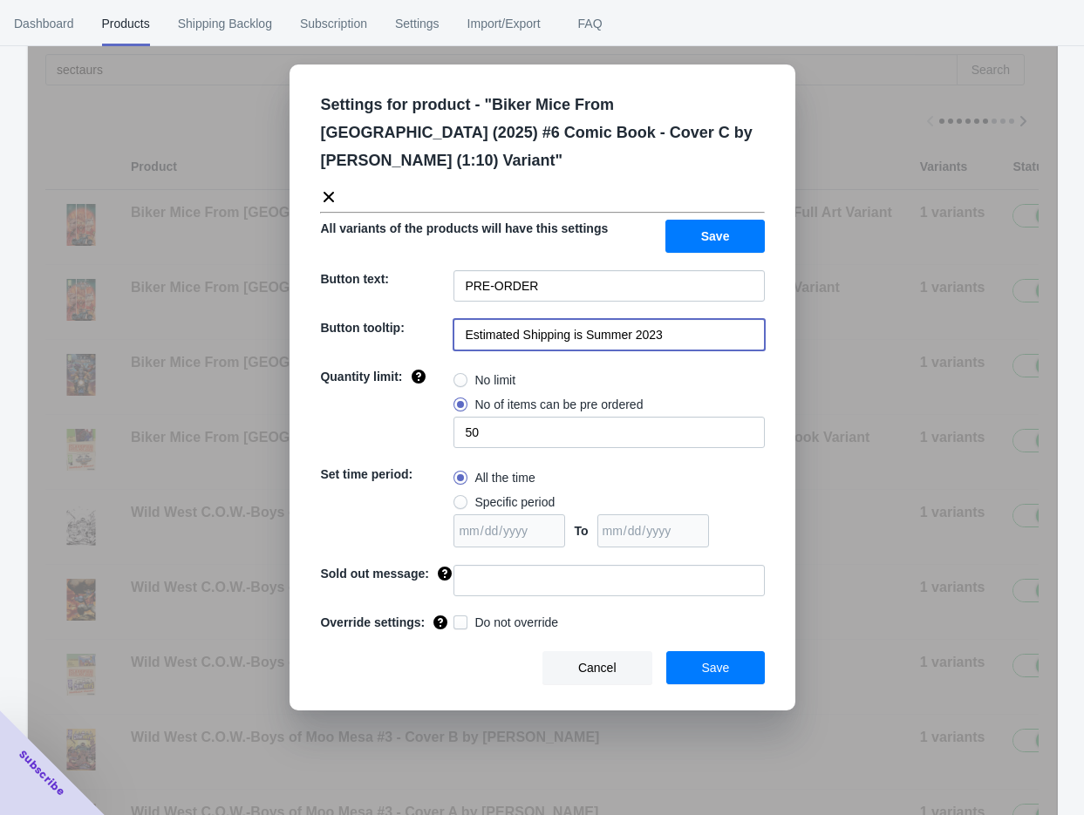
click at [698, 319] on input "Estimated Shipping is Summer 2023" at bounding box center [608, 334] width 311 height 31
paste input "[DATE]"
type input "Estimated Shipping is [DATE]"
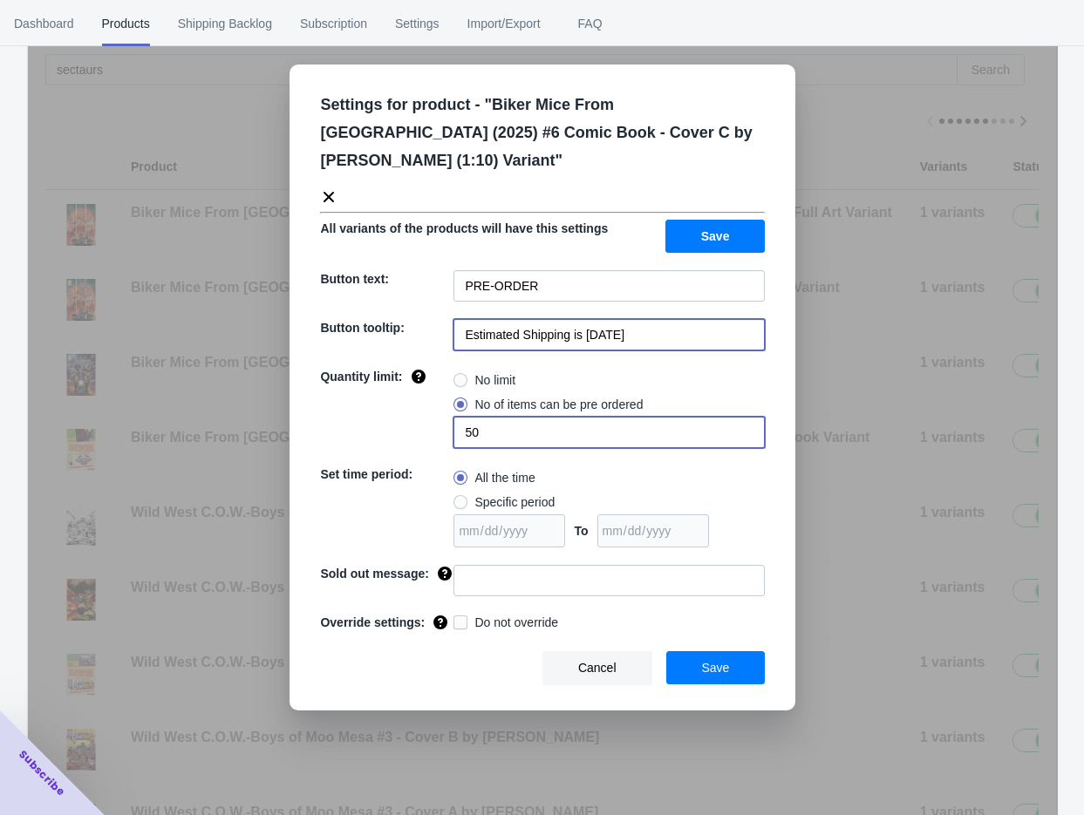
click at [534, 417] on input "50" at bounding box center [608, 432] width 311 height 31
type input "4"
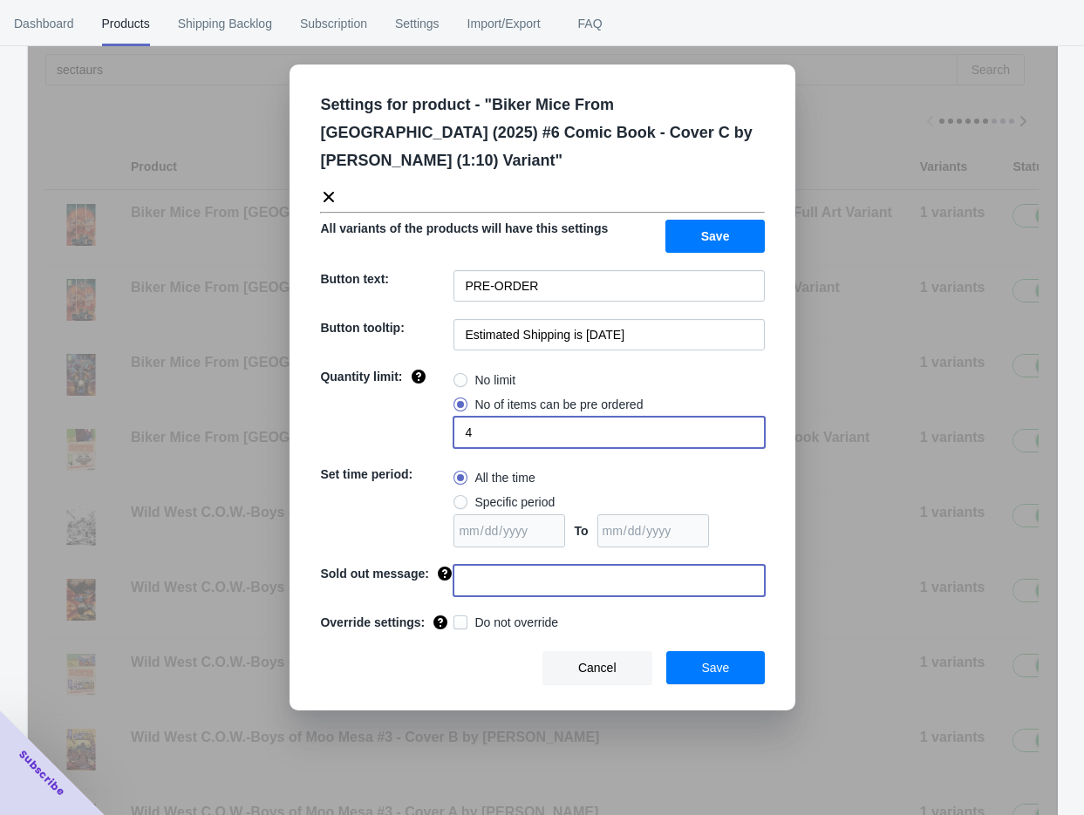
click at [596, 565] on input at bounding box center [608, 580] width 311 height 31
type input "SOLD OUT"
click at [695, 651] on button "Save" at bounding box center [715, 667] width 99 height 33
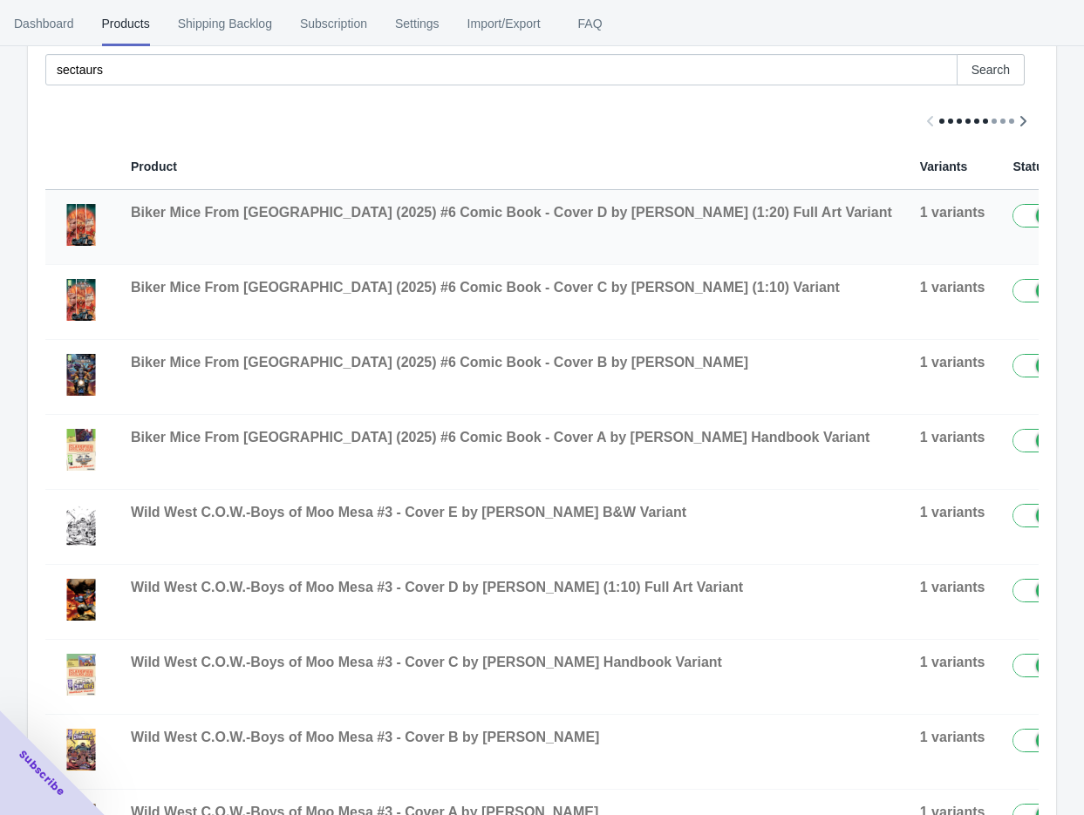
click at [1096, 221] on icon "button" at bounding box center [1104, 219] width 17 height 17
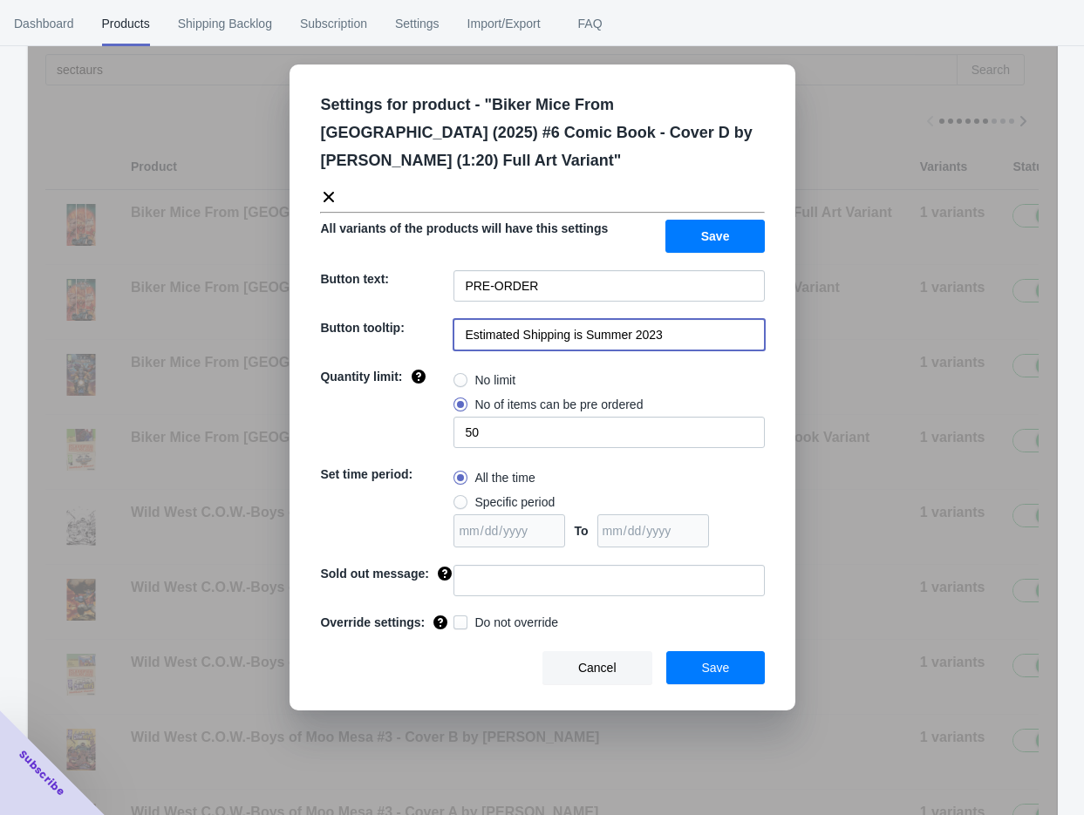
click at [664, 319] on input "Estimated Shipping is Summer 2023" at bounding box center [608, 334] width 311 height 31
paste input "[DATE]"
type input "Estimated Shipping is [DATE]"
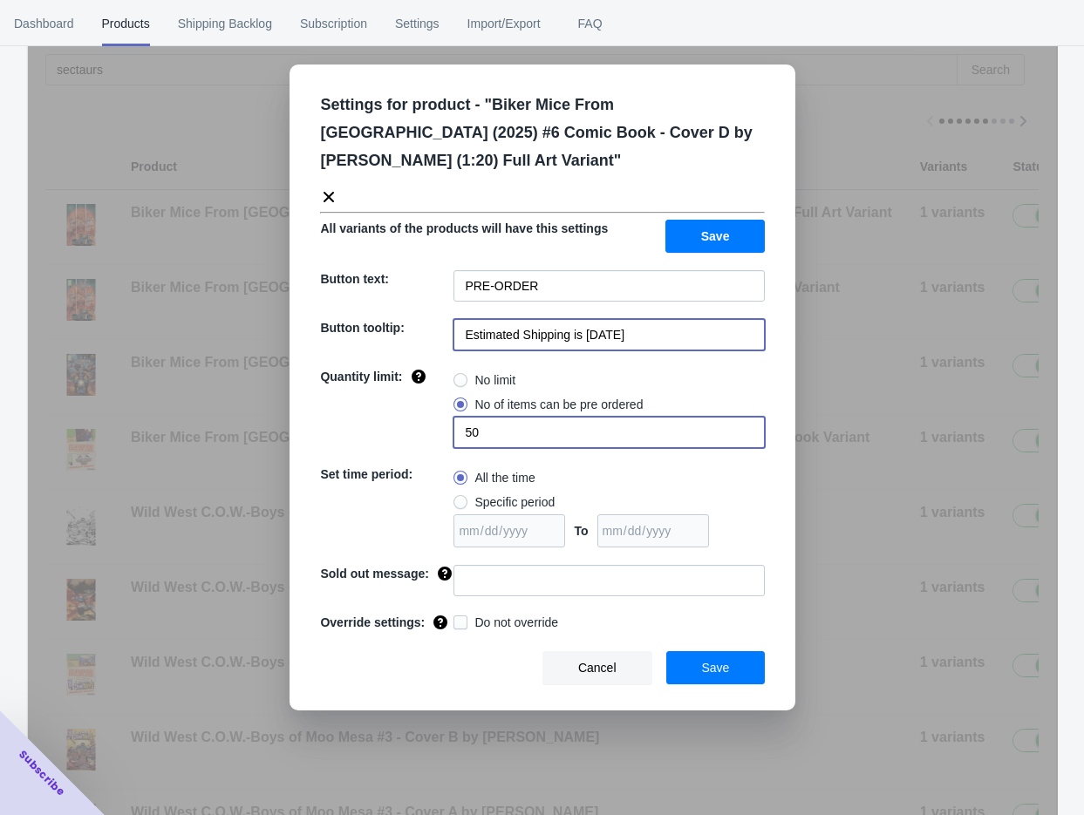
click at [495, 417] on input "50" at bounding box center [608, 432] width 311 height 31
type input "2"
click at [516, 578] on div "Settings for product - " Biker Mice From [GEOGRAPHIC_DATA] (2025) #6 Comic Book…" at bounding box center [542, 388] width 506 height 646
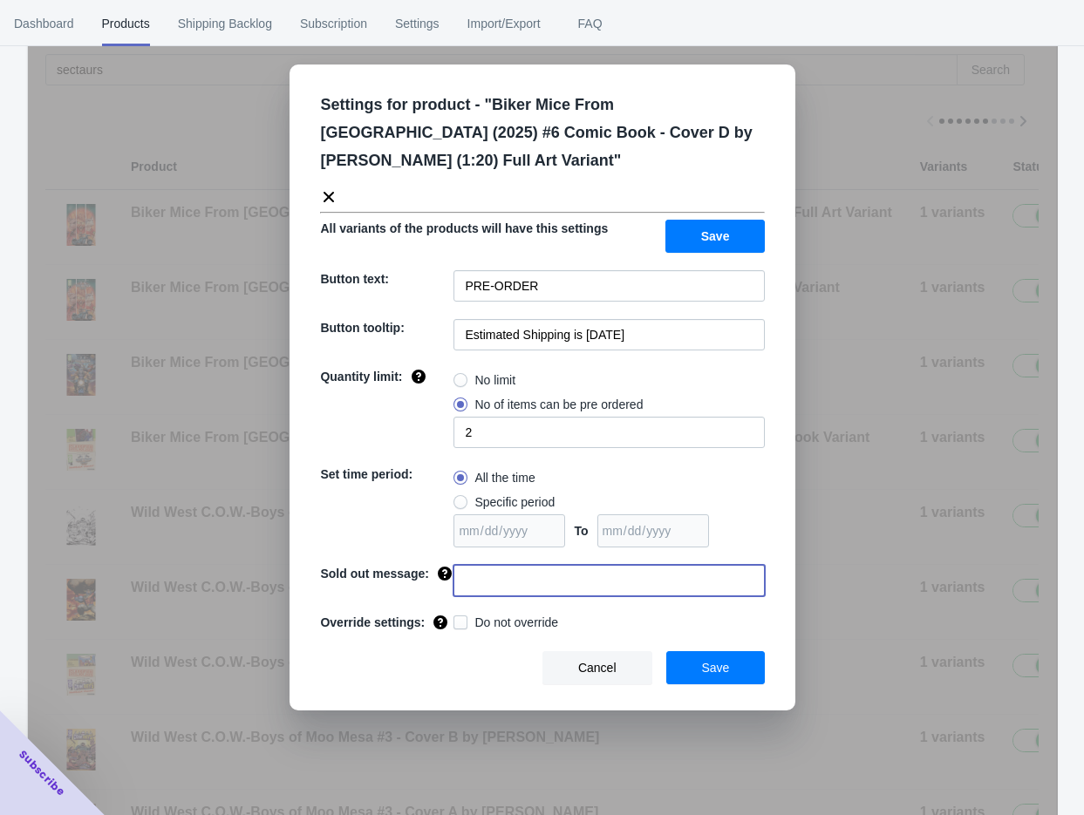
click at [530, 565] on input at bounding box center [608, 580] width 311 height 31
click at [545, 565] on input at bounding box center [608, 580] width 311 height 31
type input "SOLD OUT"
click at [700, 651] on button "Save" at bounding box center [715, 667] width 99 height 33
